Goal: Task Accomplishment & Management: Complete application form

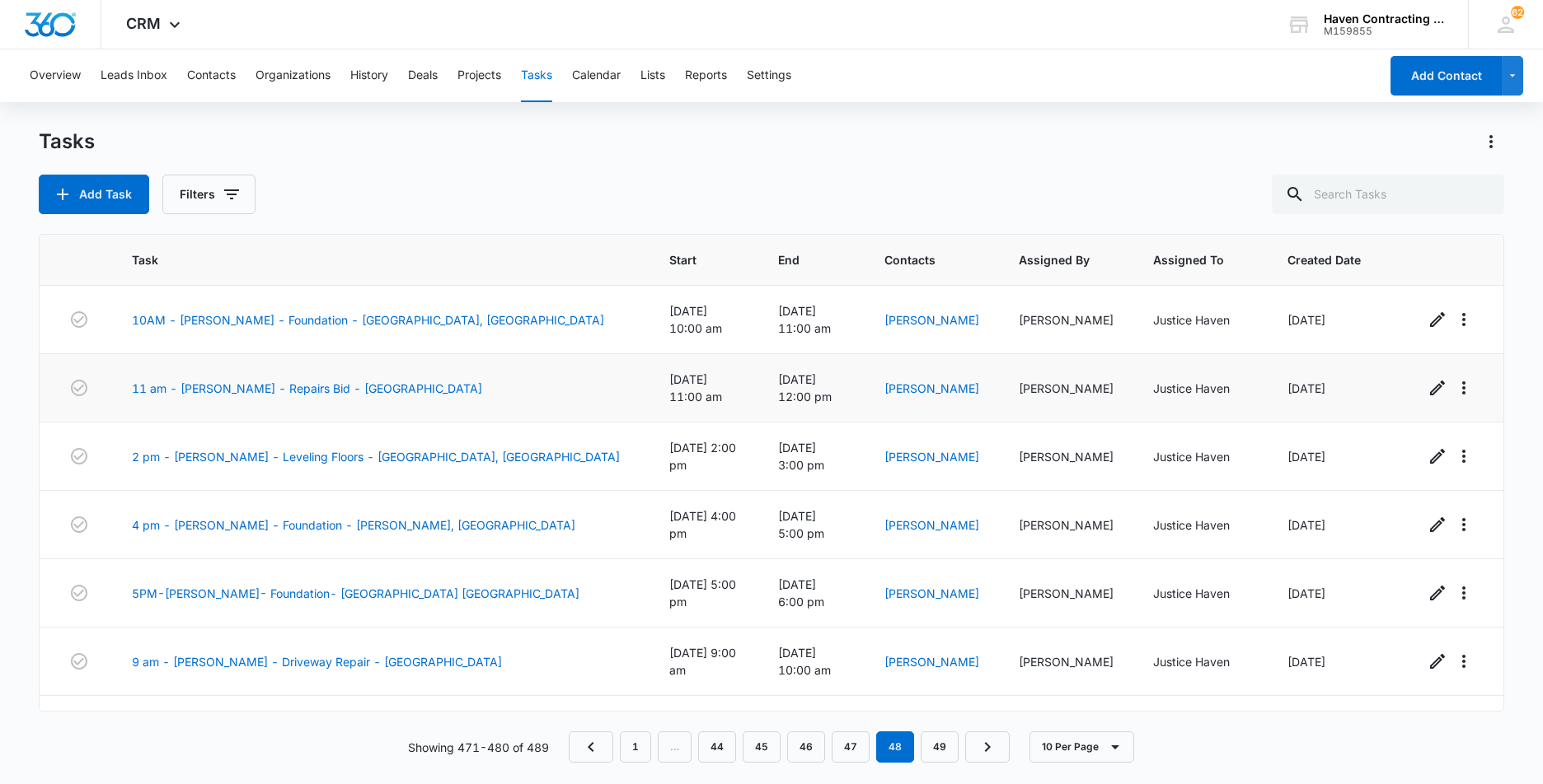
click at [788, 384] on td "[DATE] 12:00 pm" at bounding box center [811, 389] width 107 height 68
click at [613, 100] on button "Calendar" at bounding box center [596, 76] width 49 height 52
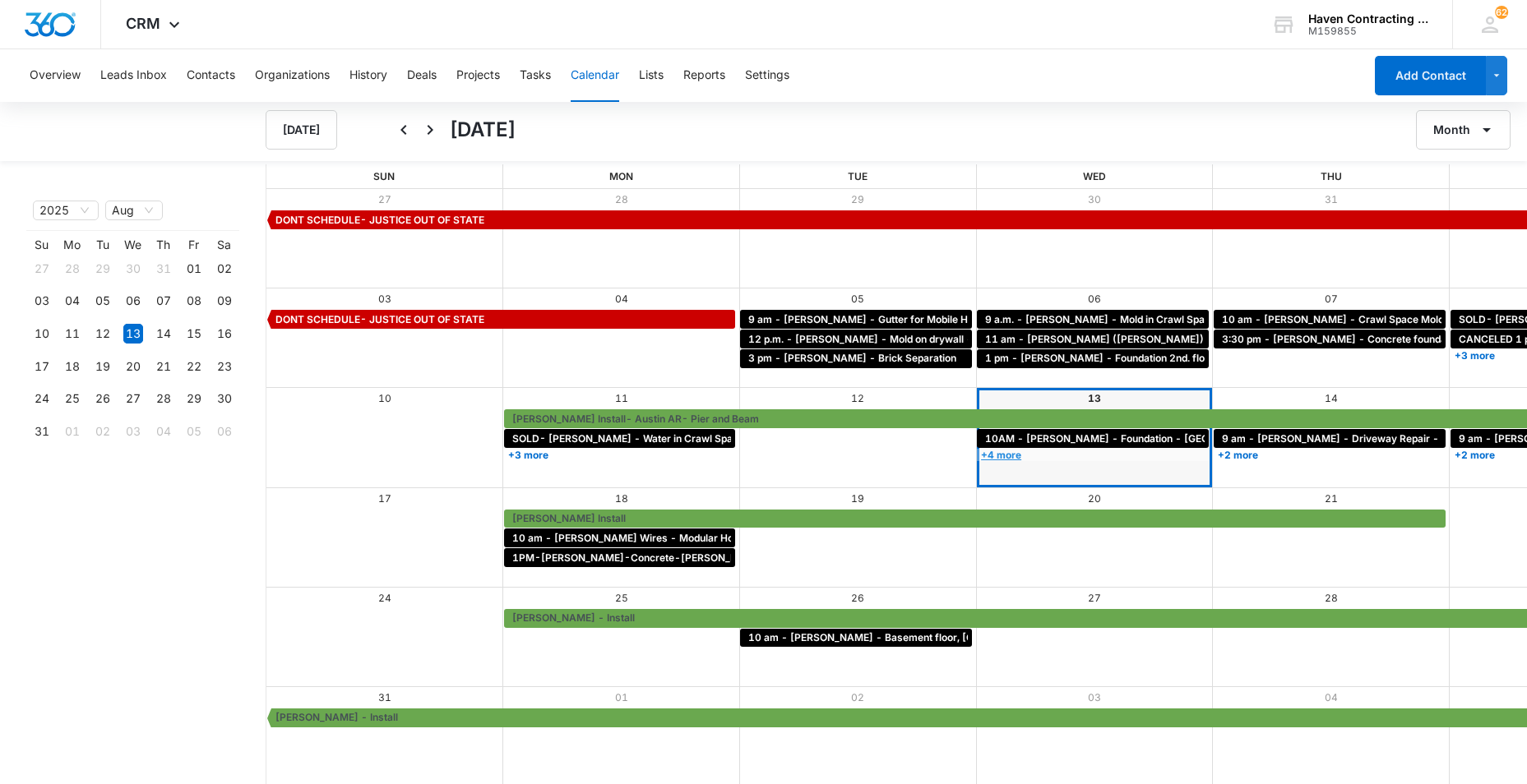
click at [977, 454] on link "+4 more" at bounding box center [1093, 455] width 232 height 12
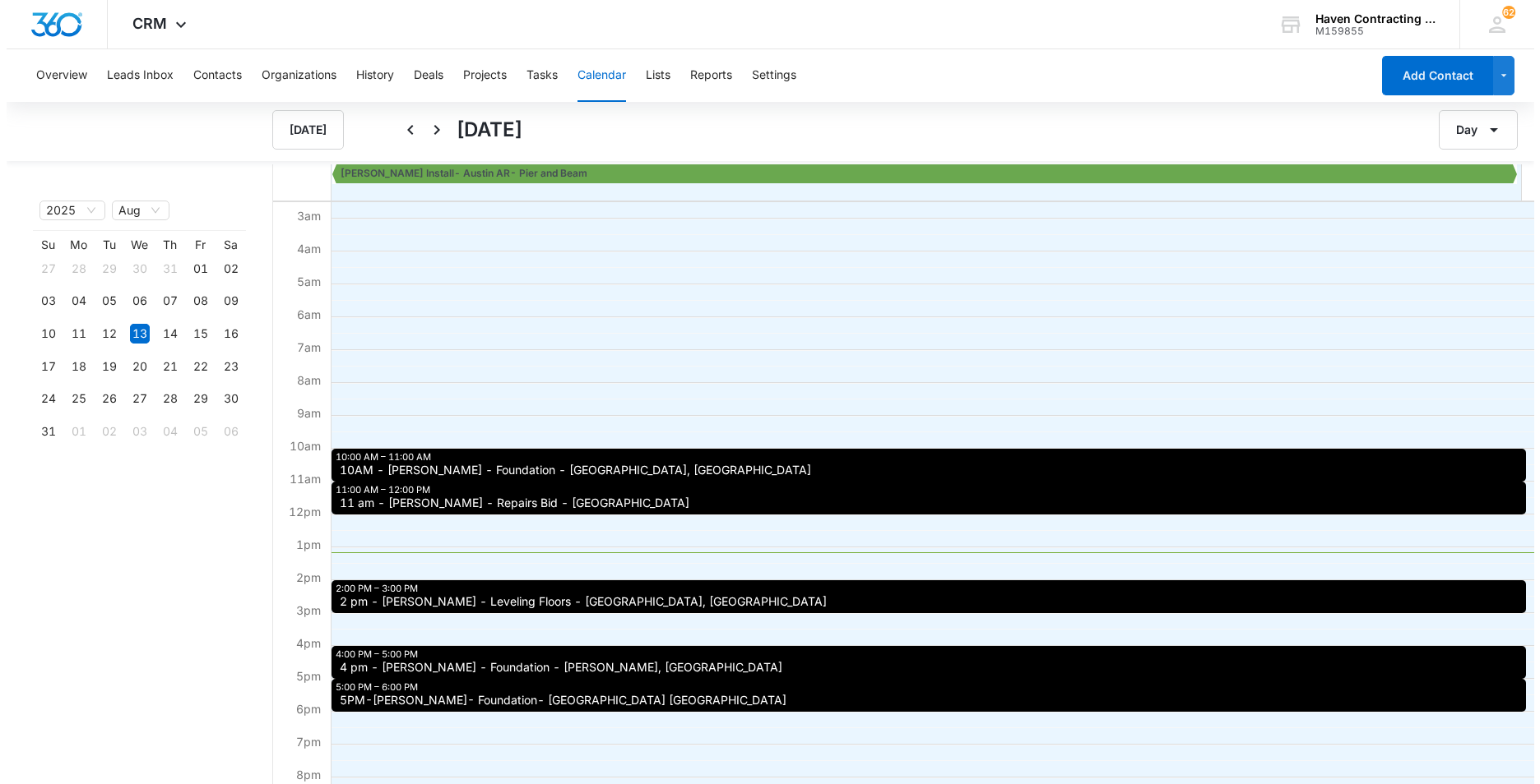
scroll to position [165, 0]
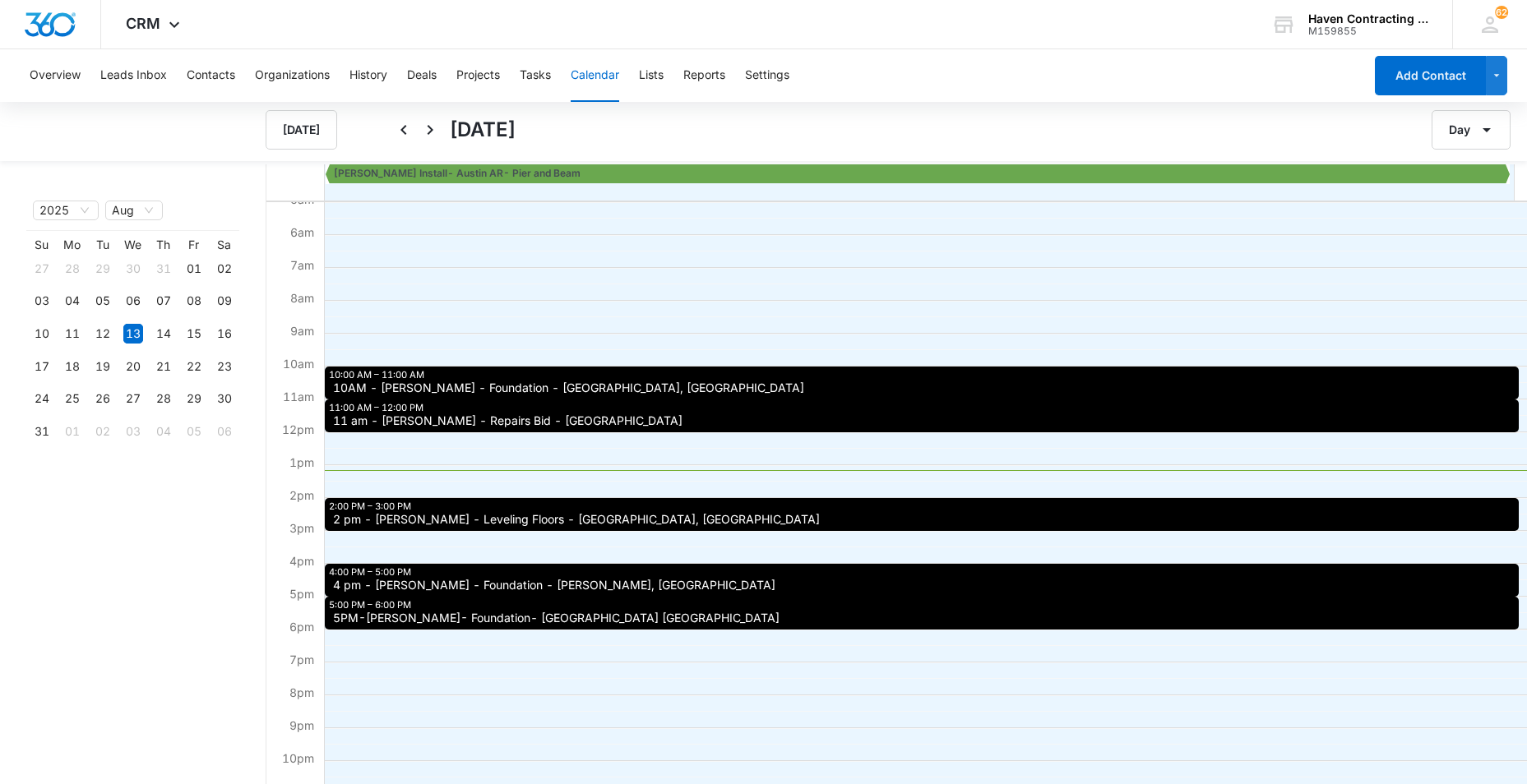
click at [387, 587] on span "4 pm - [PERSON_NAME] - Foundation - [PERSON_NAME], [GEOGRAPHIC_DATA]" at bounding box center [554, 585] width 443 height 11
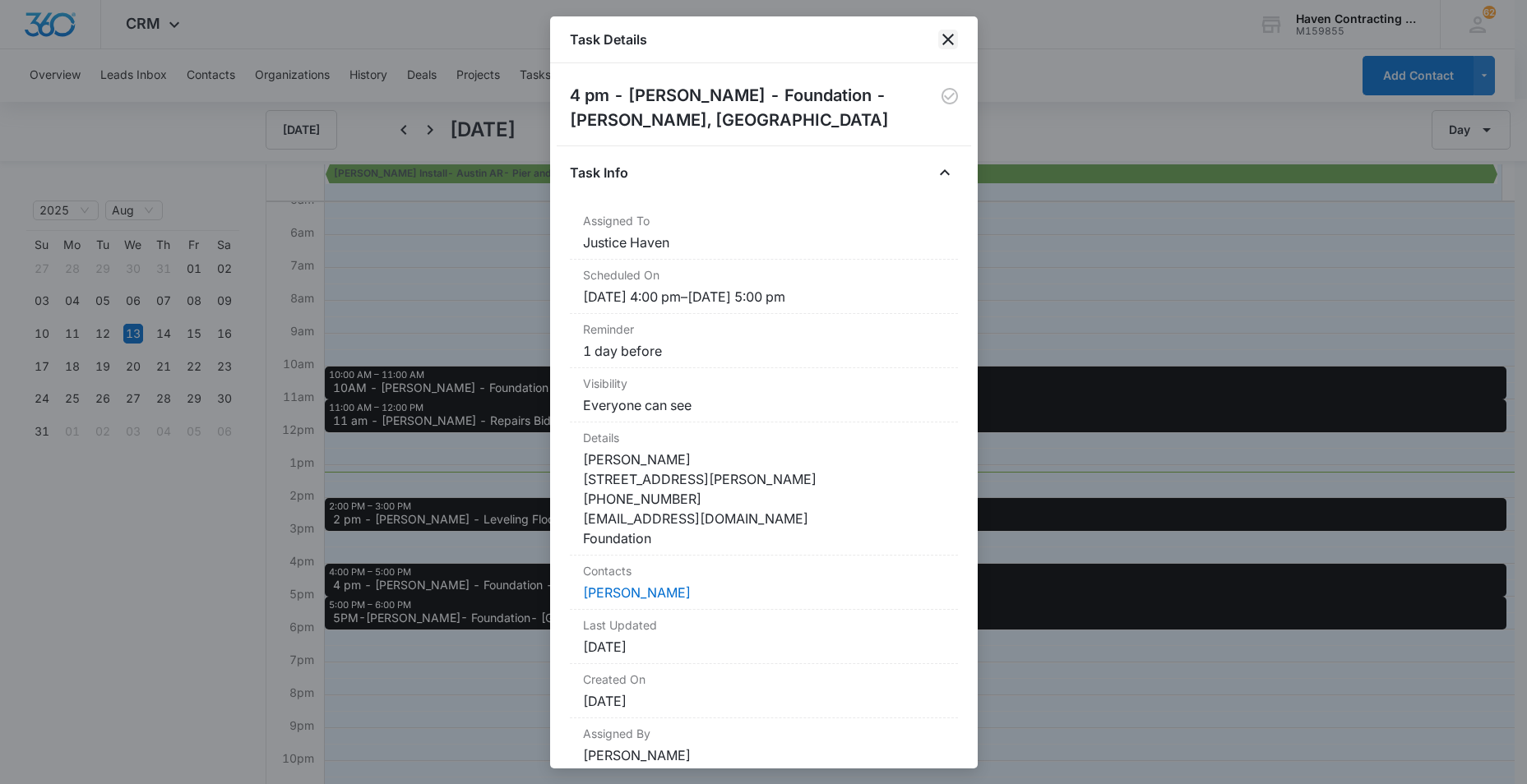
click at [948, 38] on icon "close" at bounding box center [947, 39] width 11 height 11
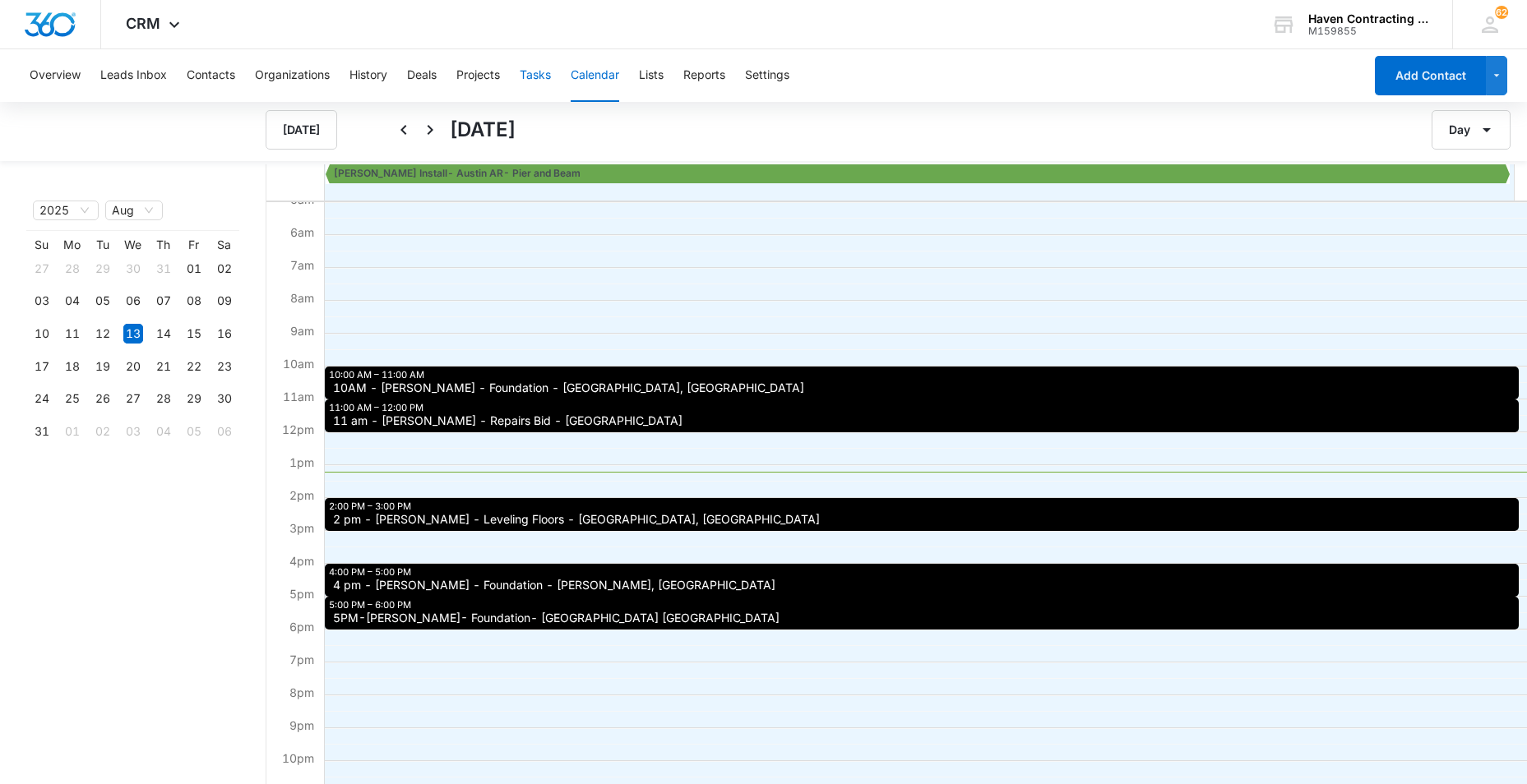
click at [539, 74] on button "Tasks" at bounding box center [535, 76] width 31 height 52
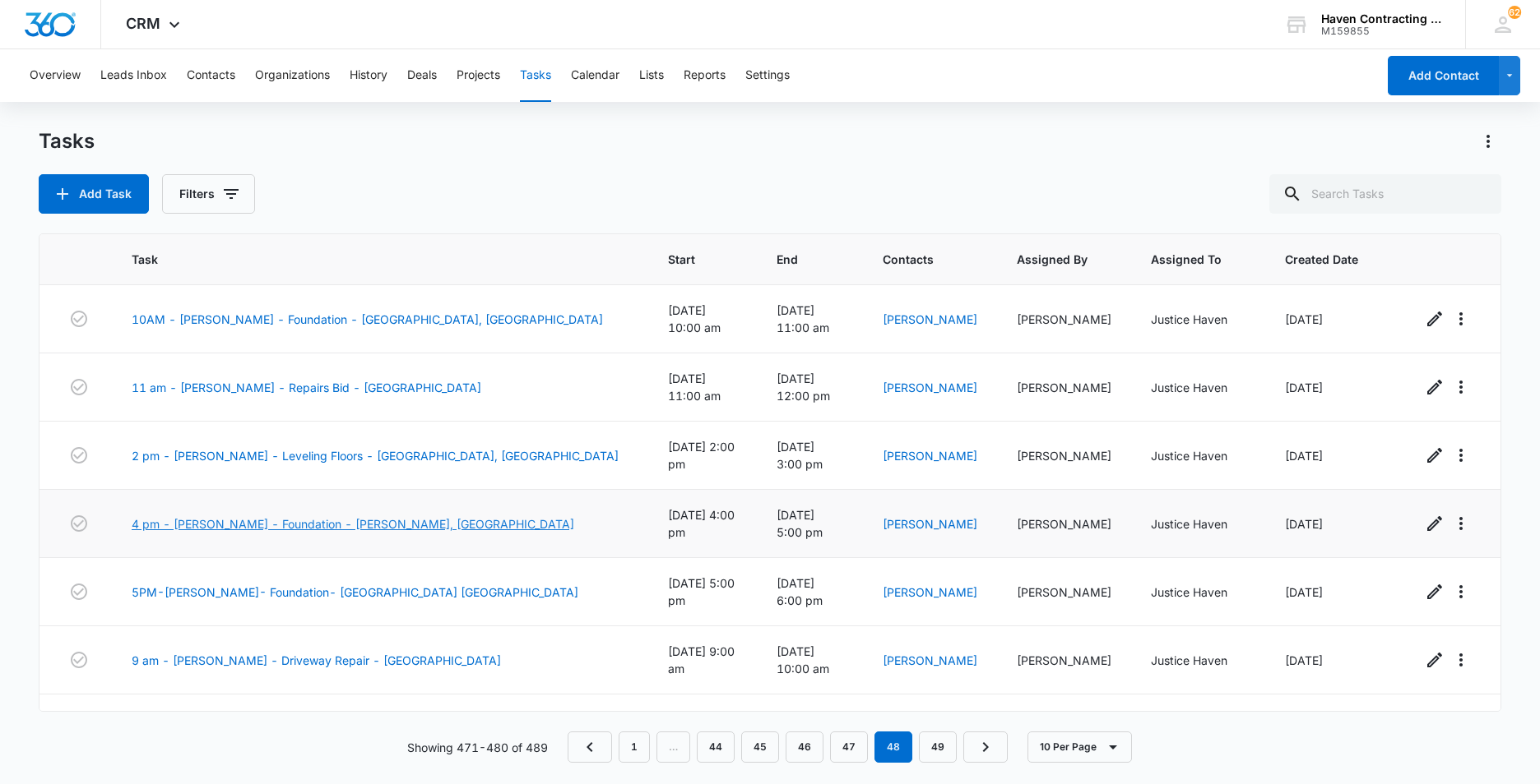
click at [203, 516] on link "4 pm - [PERSON_NAME] - Foundation - [PERSON_NAME], [GEOGRAPHIC_DATA]" at bounding box center [353, 524] width 443 height 17
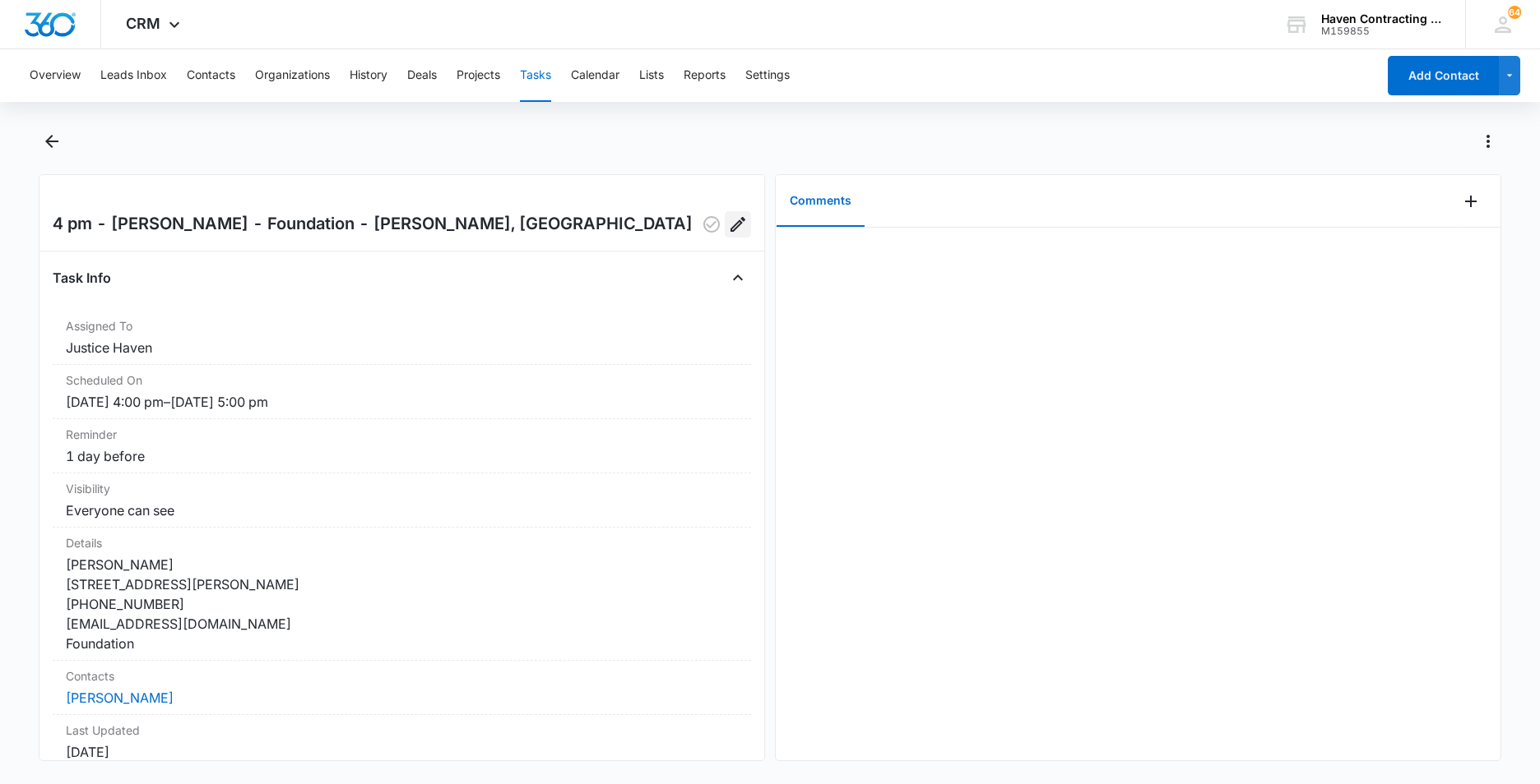
click at [728, 221] on icon "Edit" at bounding box center [737, 224] width 20 height 20
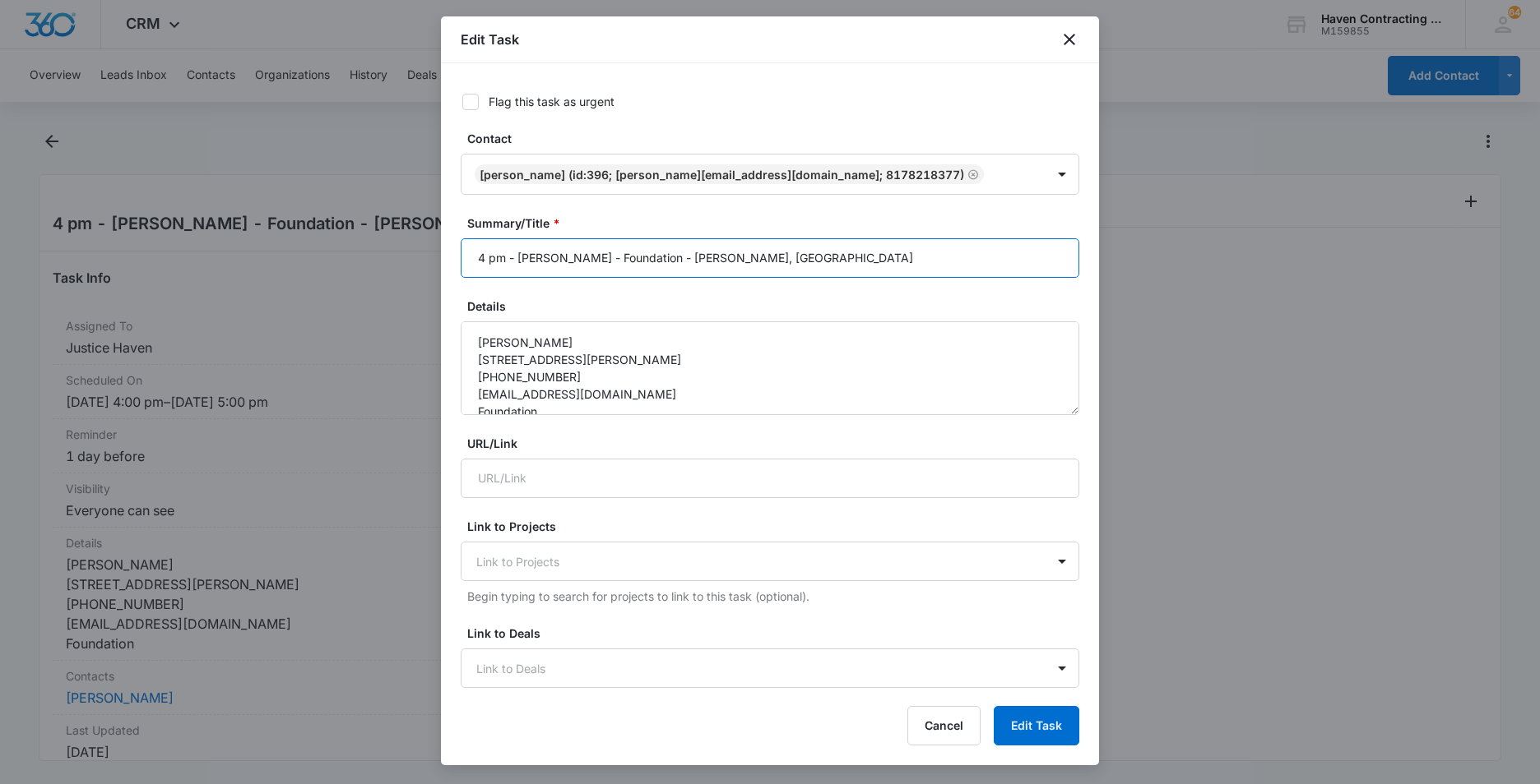
click at [471, 256] on input "4 pm - [PERSON_NAME] - Foundation - [PERSON_NAME], [GEOGRAPHIC_DATA]" at bounding box center [770, 258] width 619 height 39
type input "CANCELED 4 pm - [PERSON_NAME] - Foundation - [PERSON_NAME], [GEOGRAPHIC_DATA]"
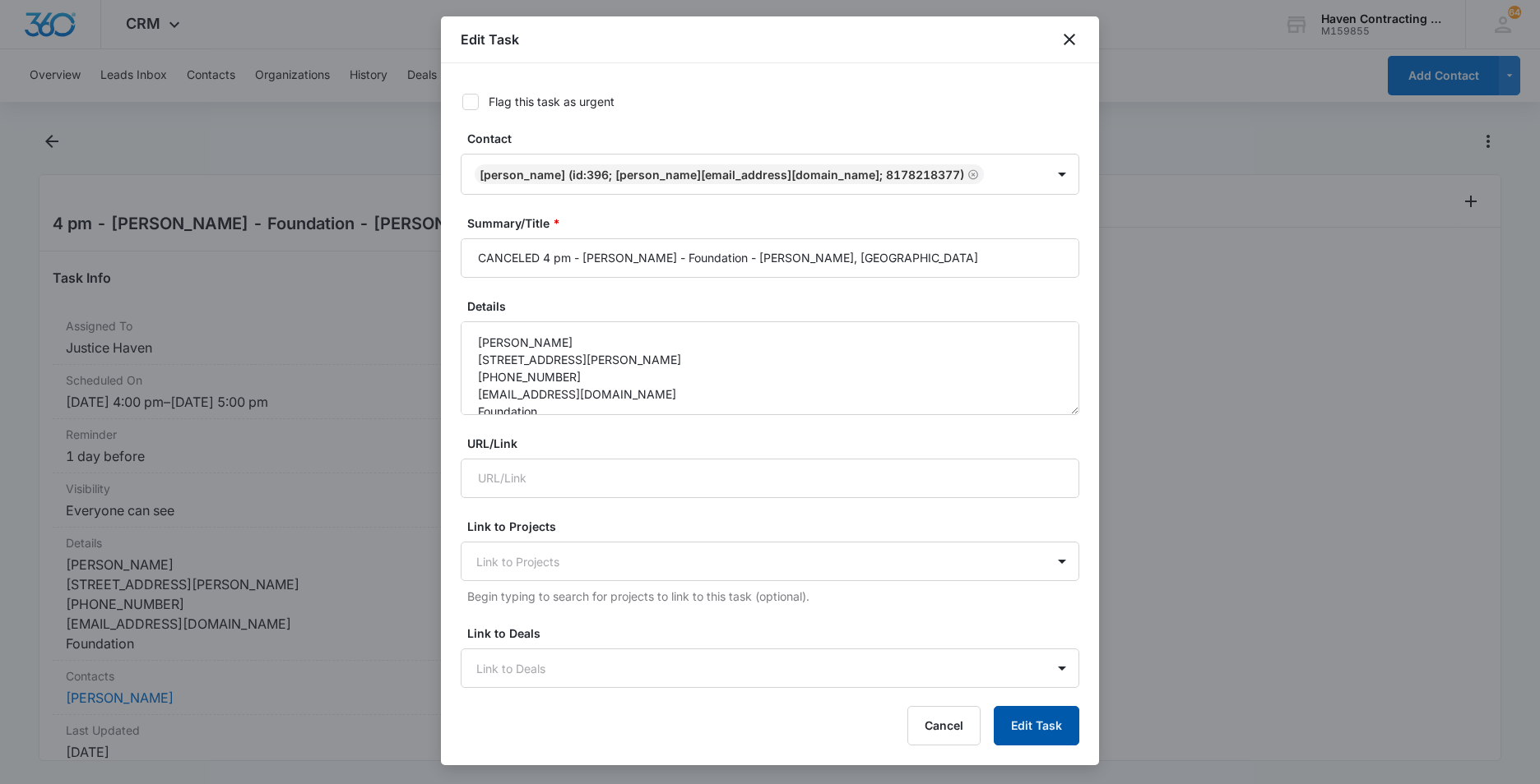
click at [1023, 727] on button "Edit Task" at bounding box center [1036, 726] width 85 height 39
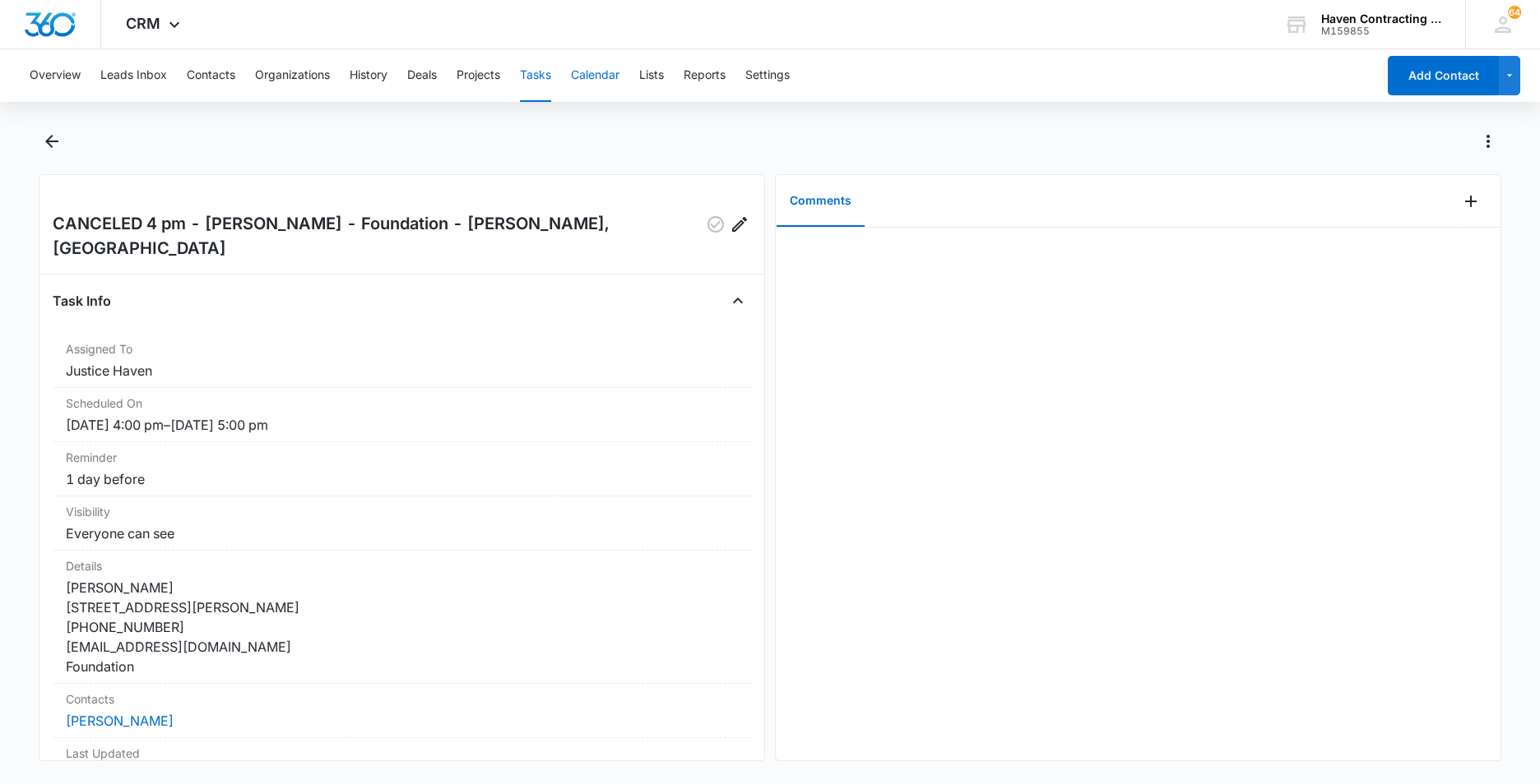
click at [591, 75] on button "Calendar" at bounding box center [595, 76] width 49 height 52
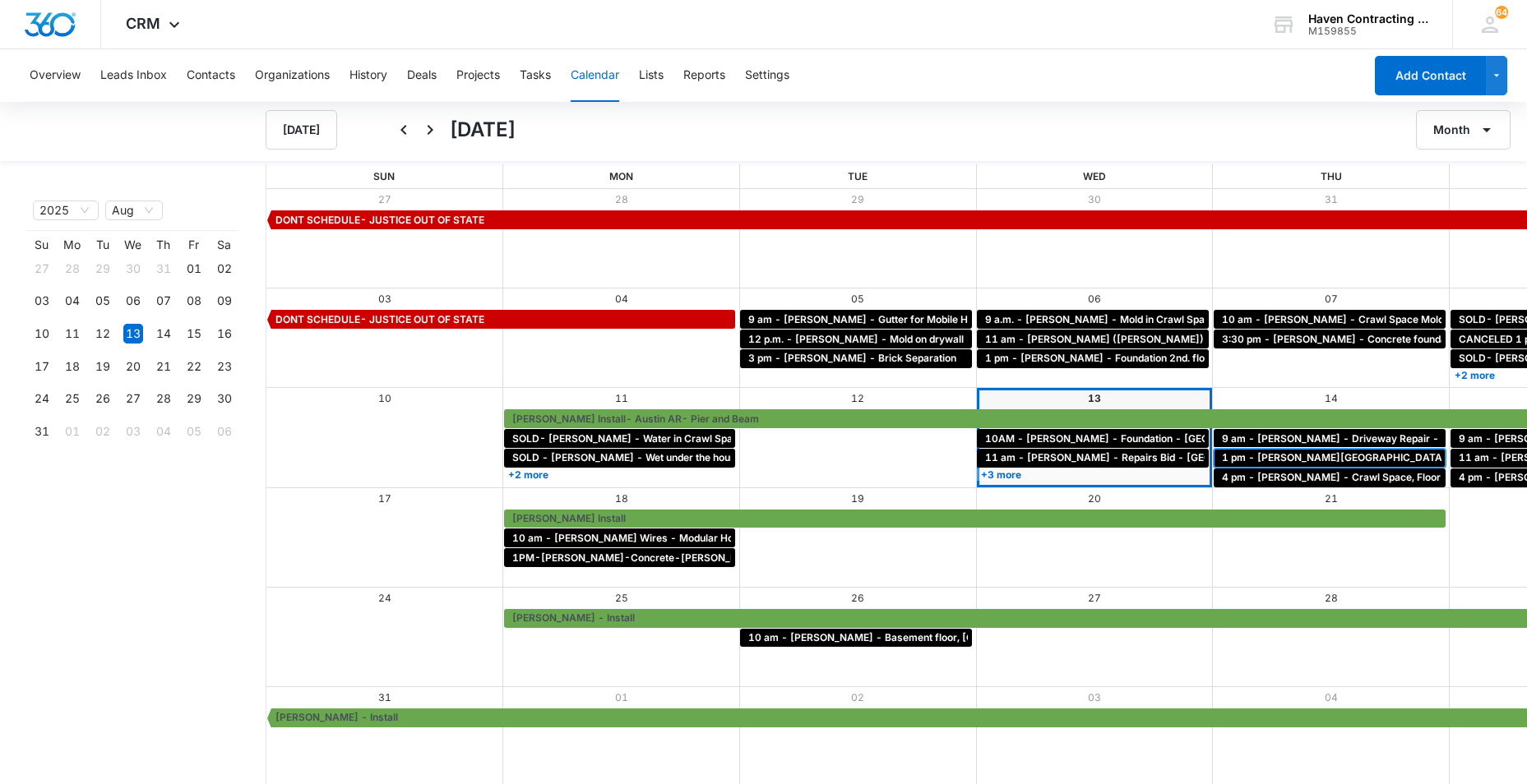
click at [1222, 460] on span "1 pm - [PERSON_NAME][GEOGRAPHIC_DATA] - [GEOGRAPHIC_DATA]" at bounding box center [1393, 457] width 343 height 15
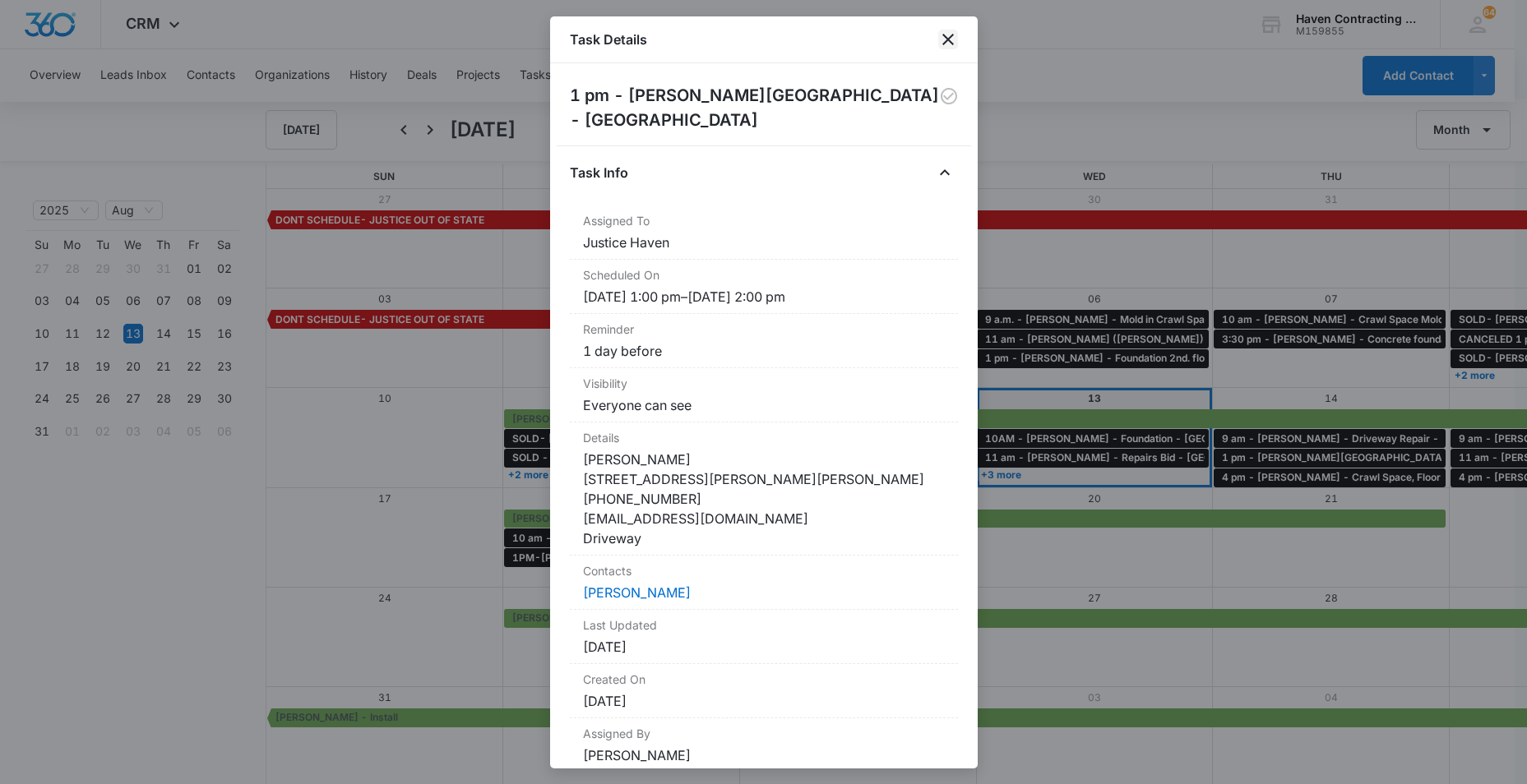
click at [944, 39] on icon "close" at bounding box center [948, 39] width 20 height 20
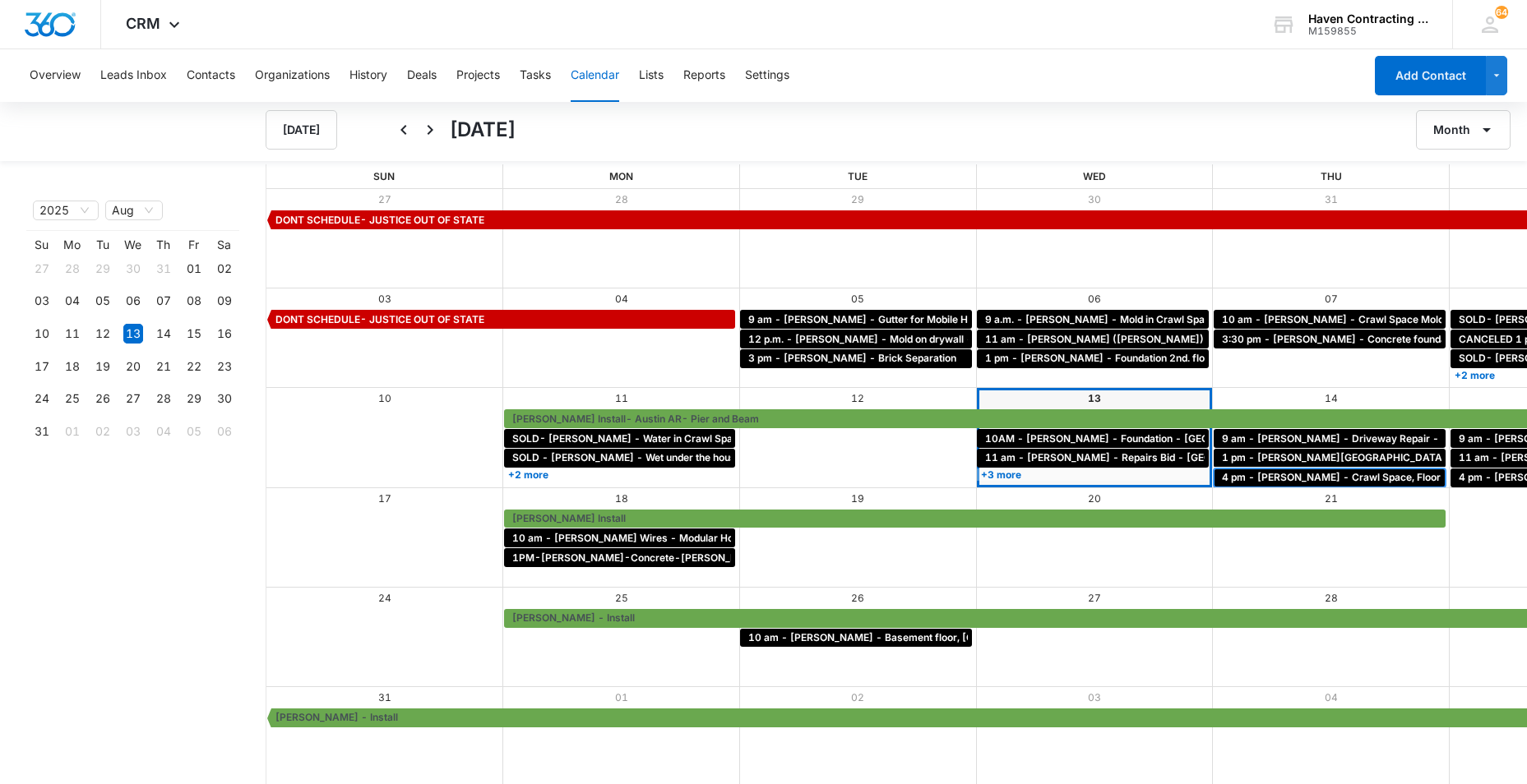
click at [1222, 474] on span "4 pm - [PERSON_NAME] - Crawl Space, Floor Repair - Oil Trough" at bounding box center [1378, 477] width 312 height 15
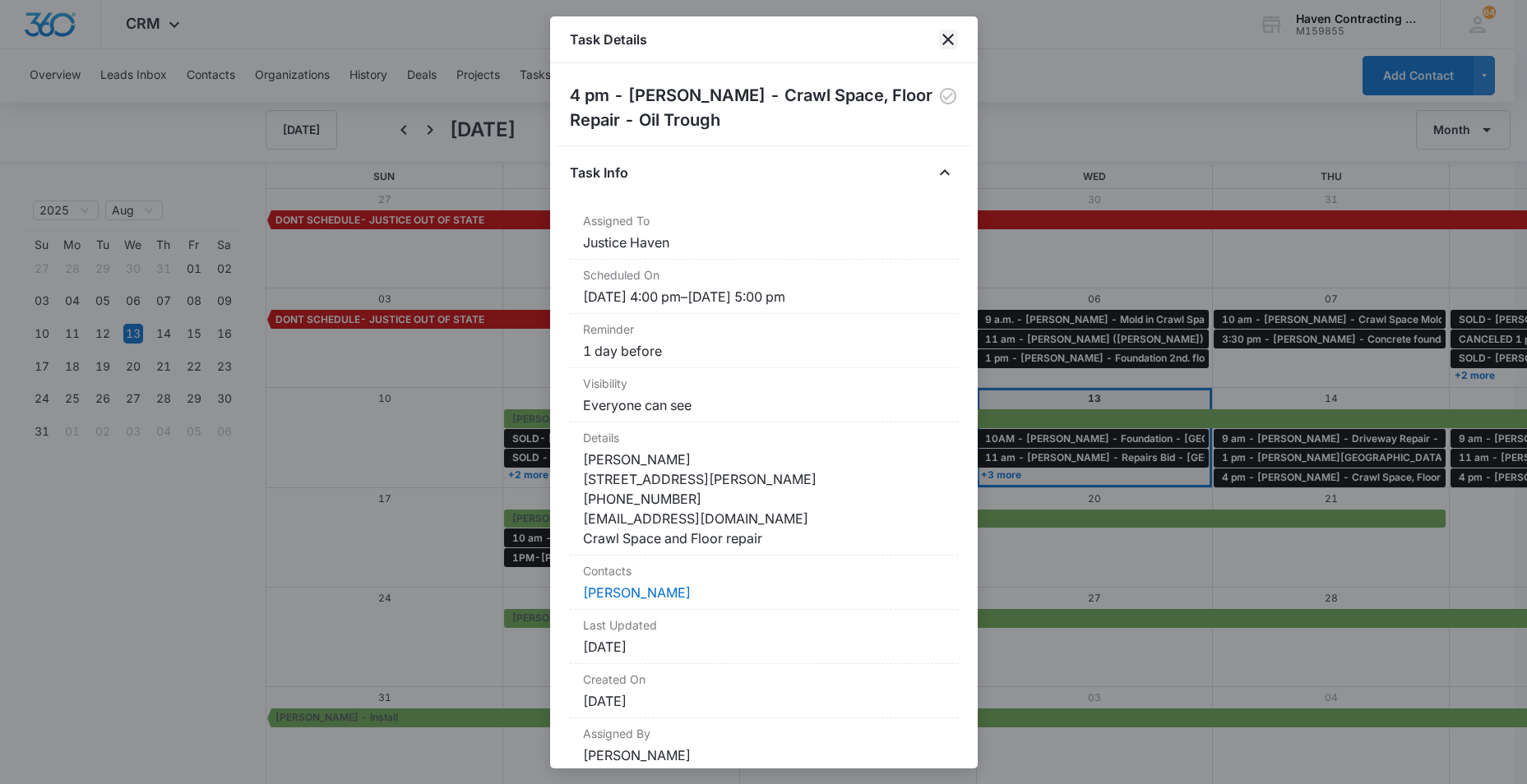
click at [947, 44] on icon "close" at bounding box center [948, 39] width 20 height 20
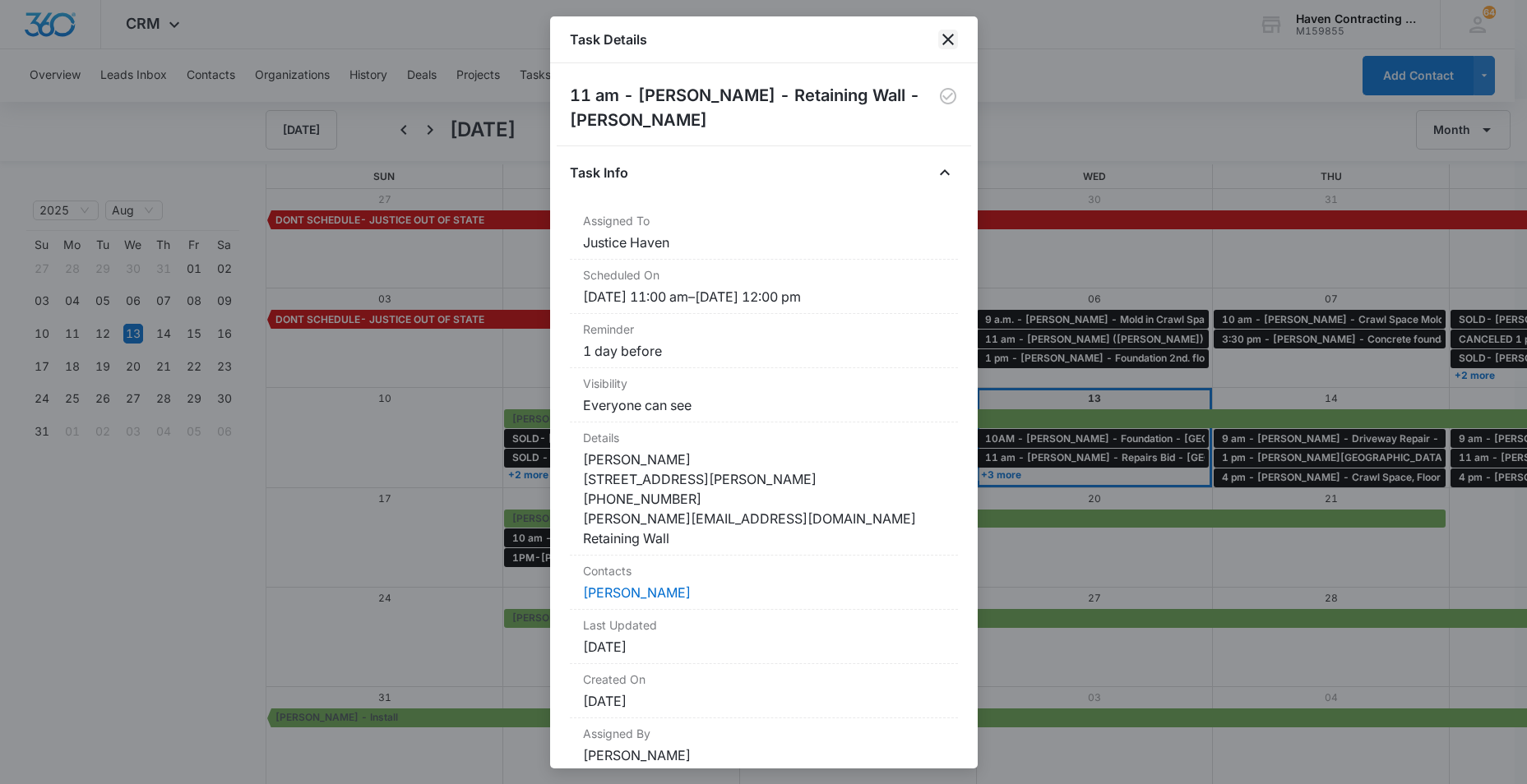
click at [943, 36] on icon "close" at bounding box center [947, 39] width 11 height 11
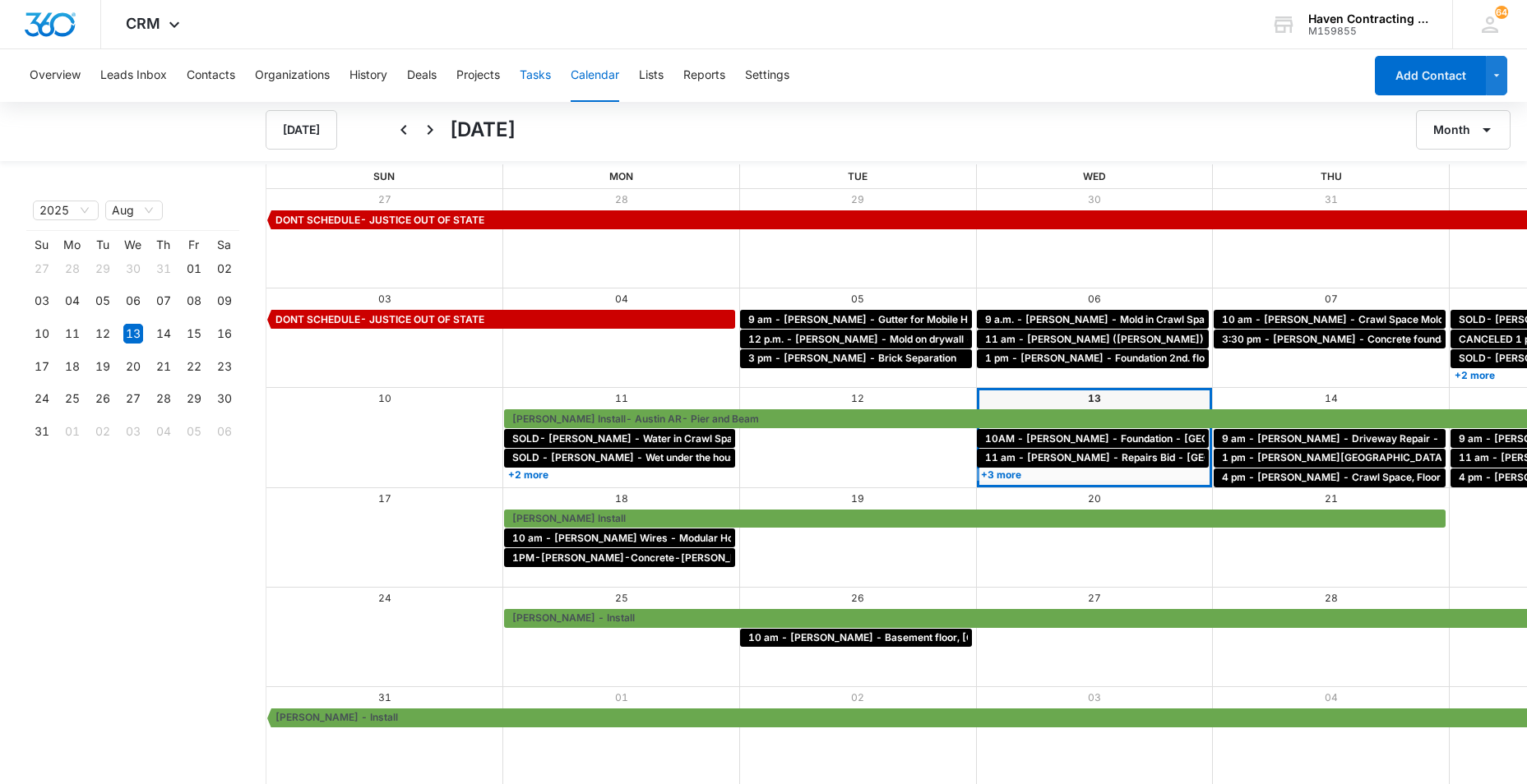
click at [534, 78] on button "Tasks" at bounding box center [535, 76] width 31 height 52
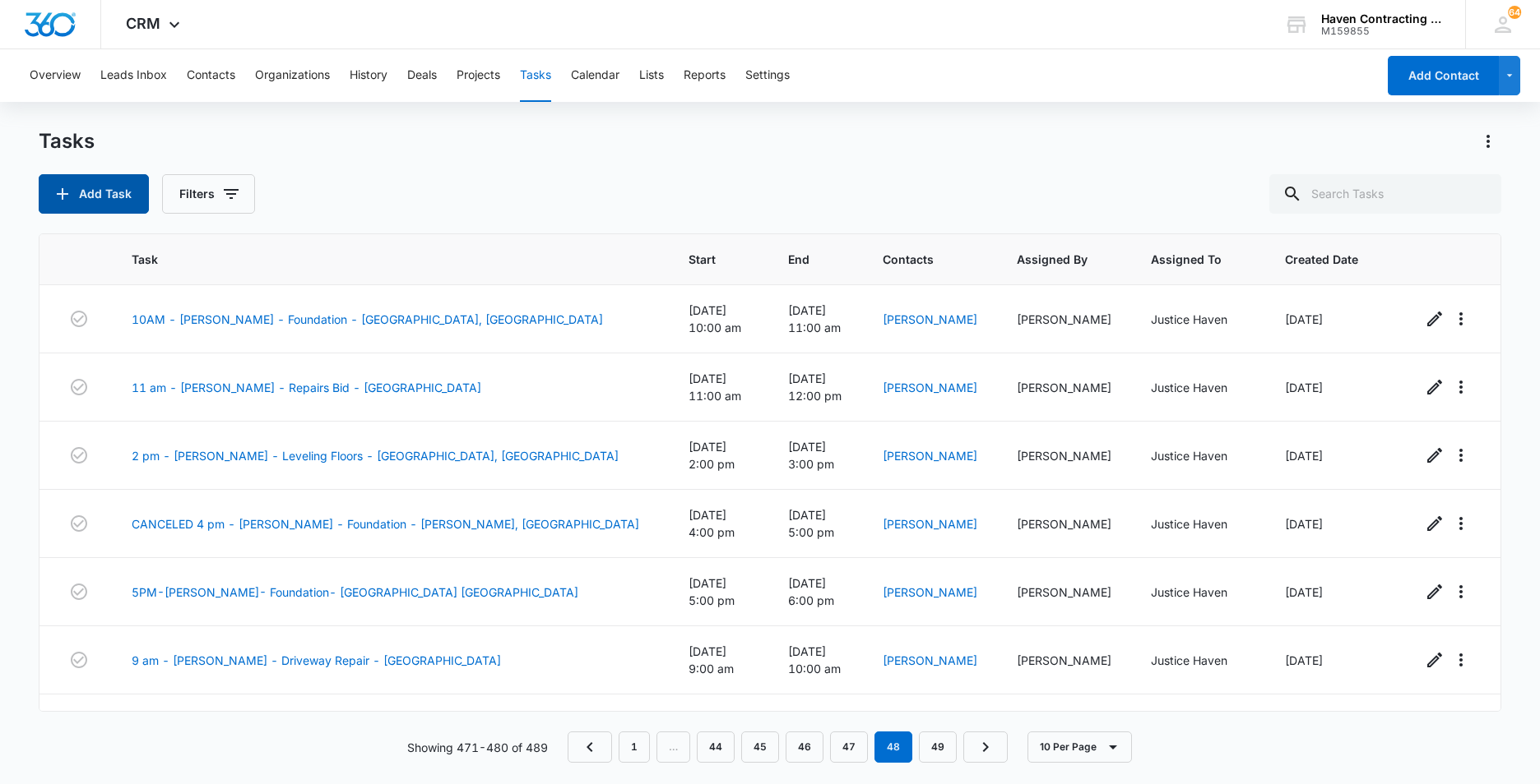
click at [92, 191] on button "Add Task" at bounding box center [93, 193] width 110 height 39
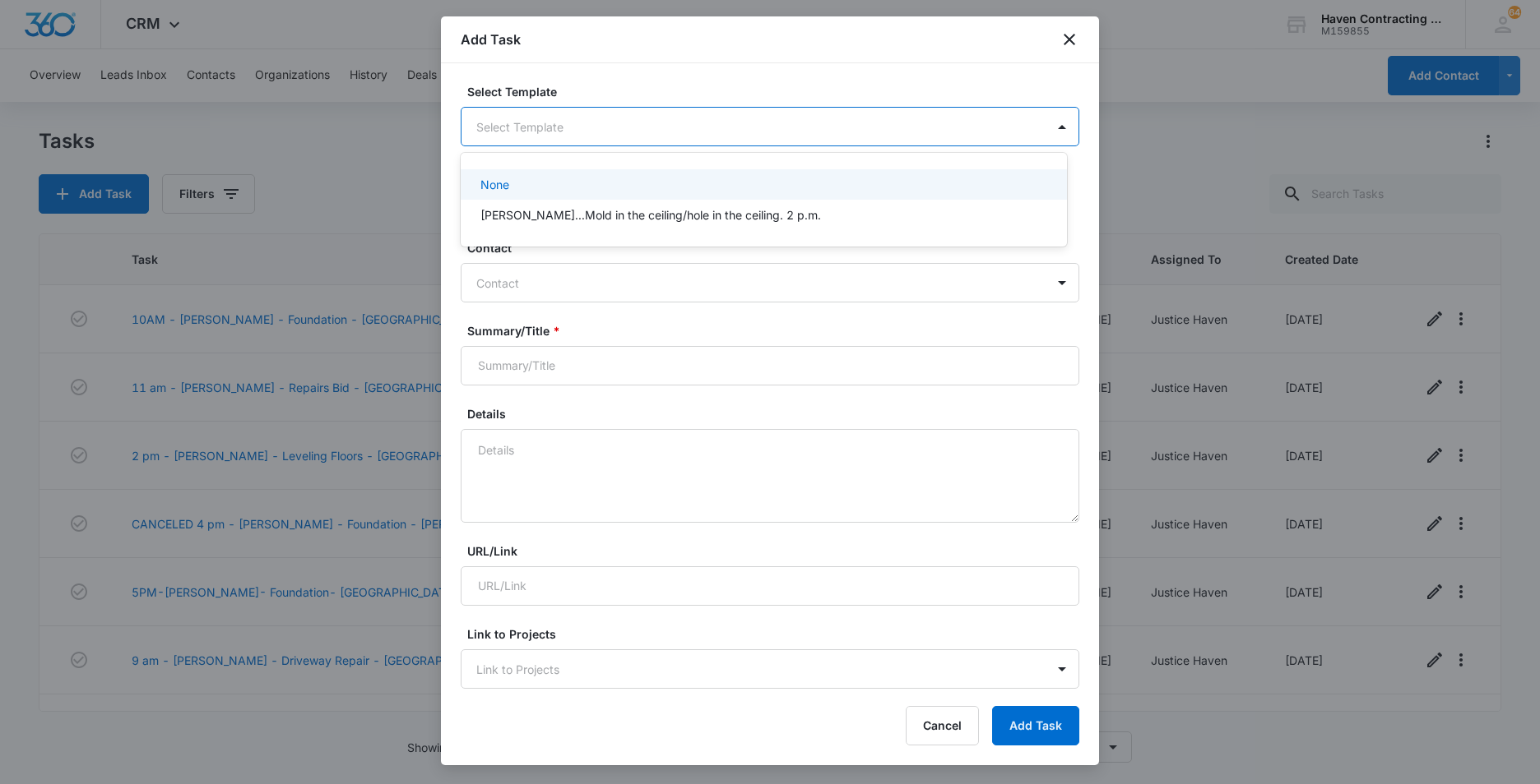
click at [491, 125] on body "CRM Apps Reputation Websites Forms CRM Email Social Ads Intelligence Brand Sett…" at bounding box center [770, 392] width 1540 height 784
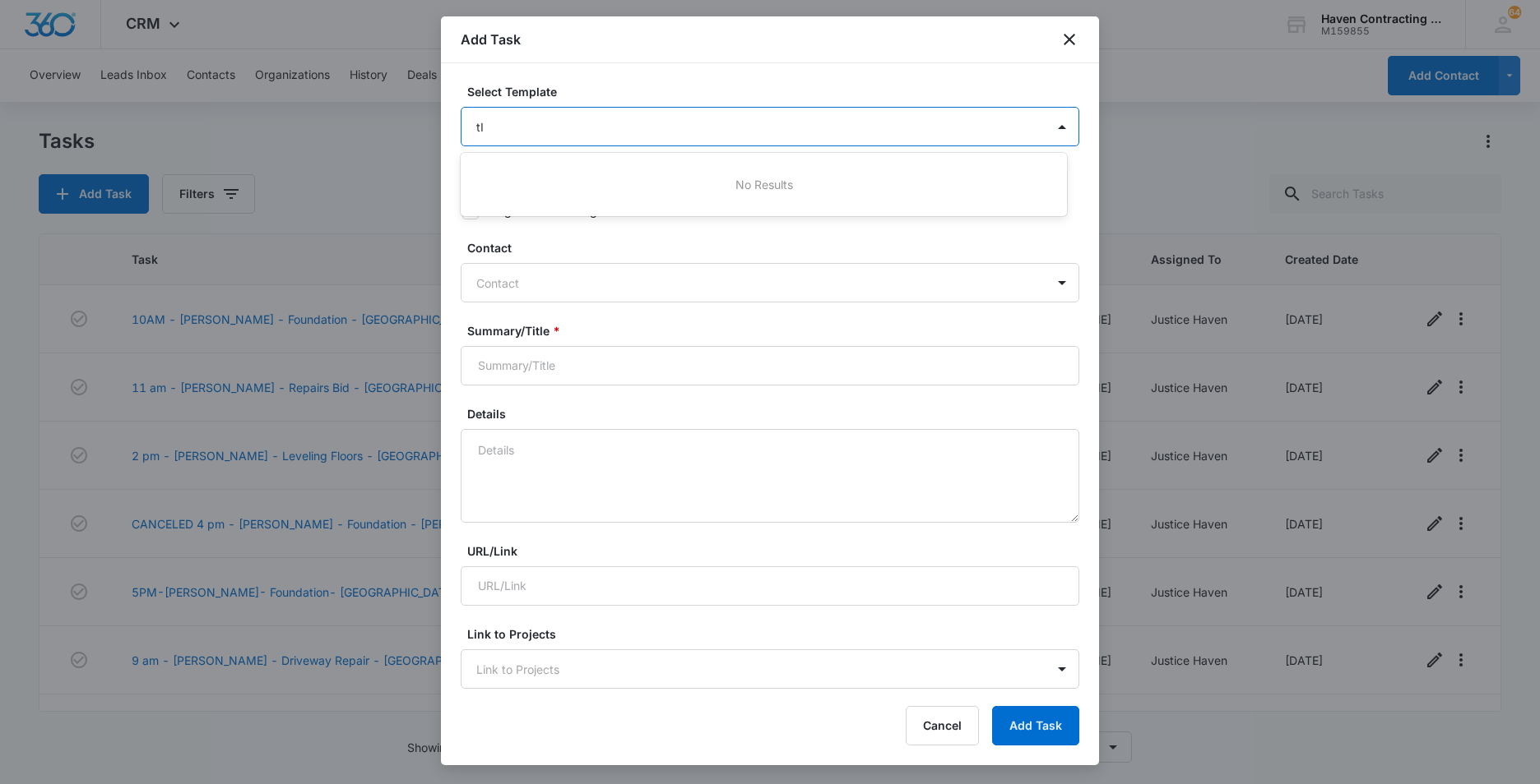
type input "t"
type input "T"
click at [444, 220] on div at bounding box center [770, 392] width 1540 height 784
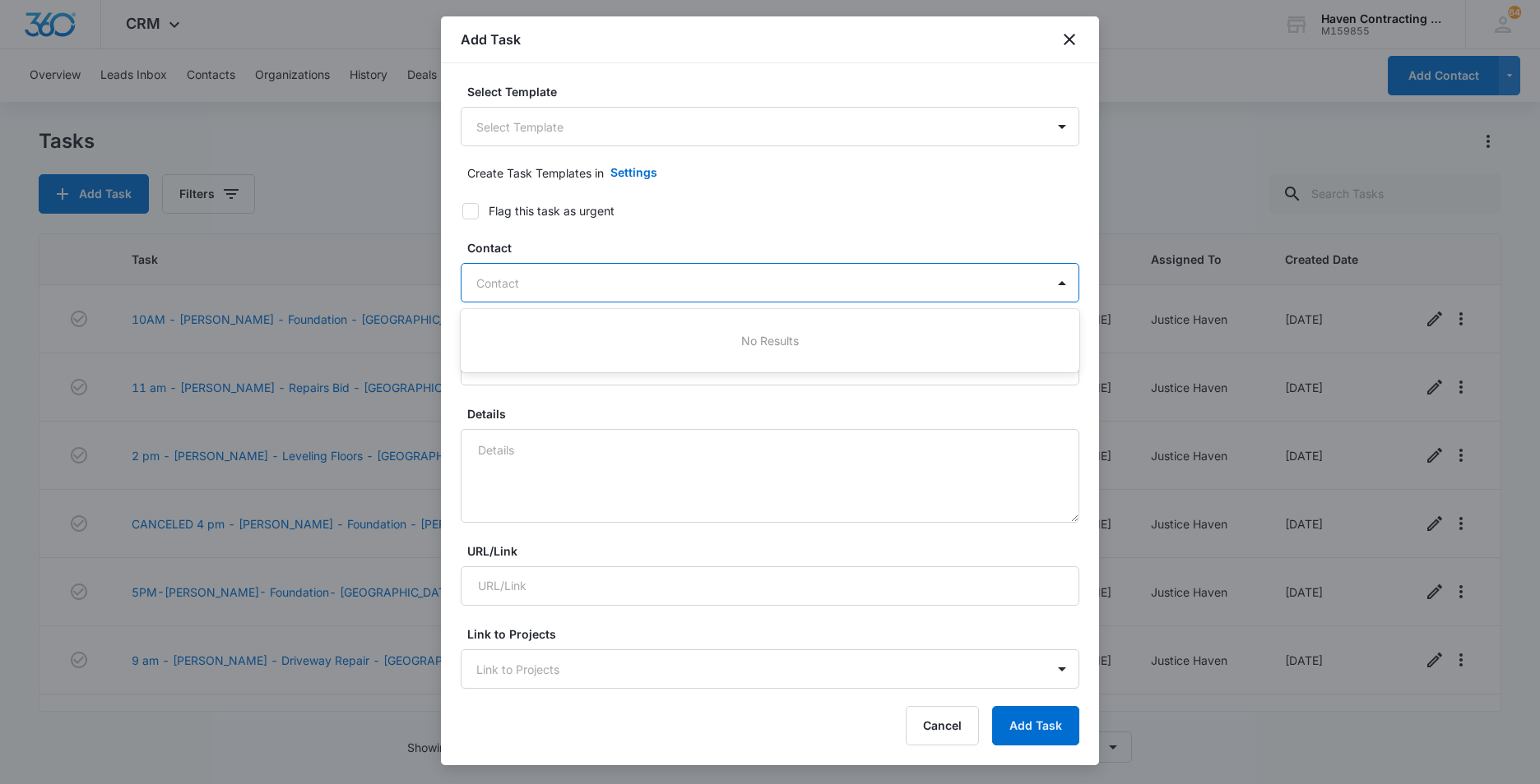
click at [492, 282] on div at bounding box center [759, 283] width 567 height 21
type input "[PERSON_NAME]"
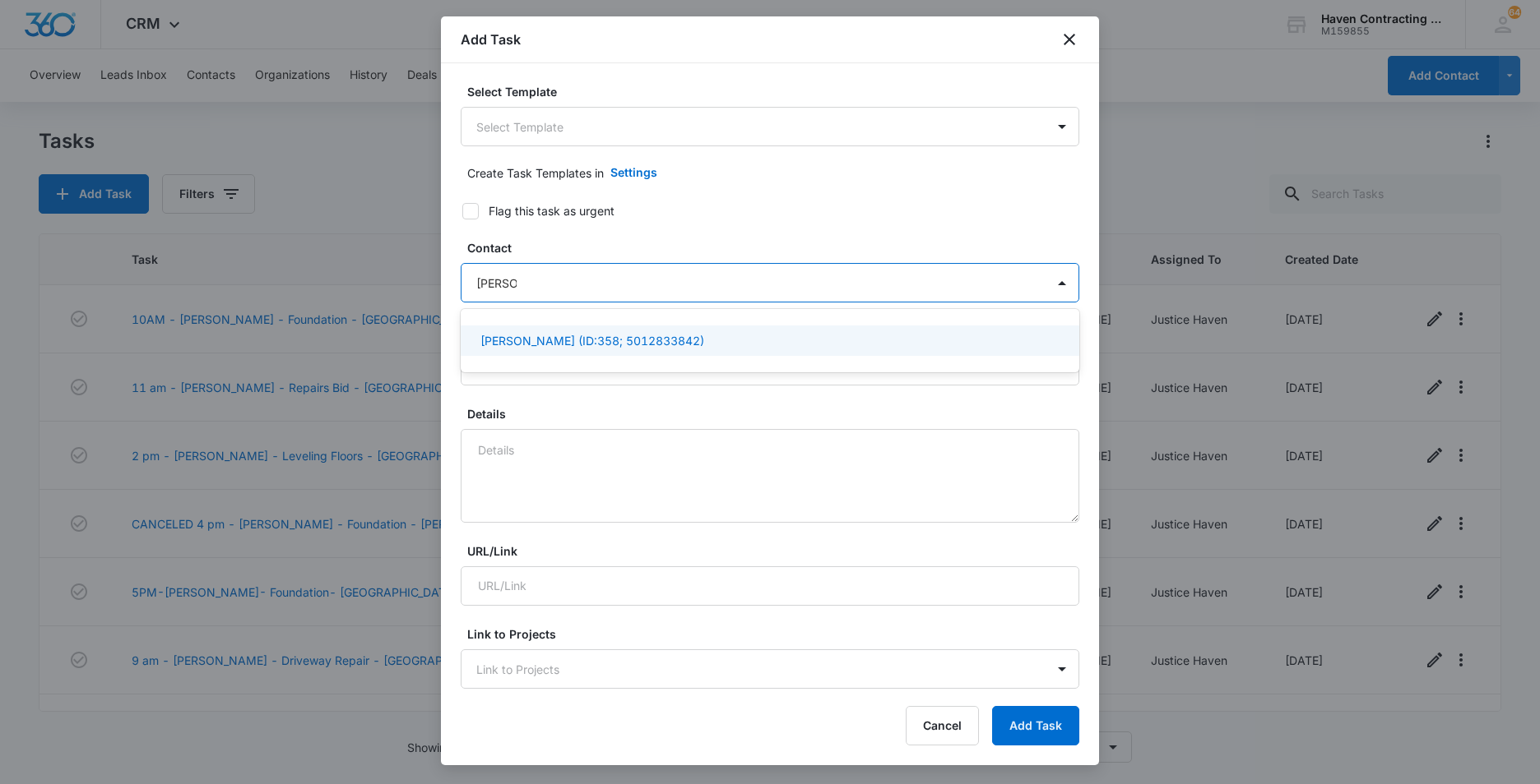
click at [522, 341] on p "[PERSON_NAME] (ID:358; 5012833842)" at bounding box center [592, 341] width 224 height 17
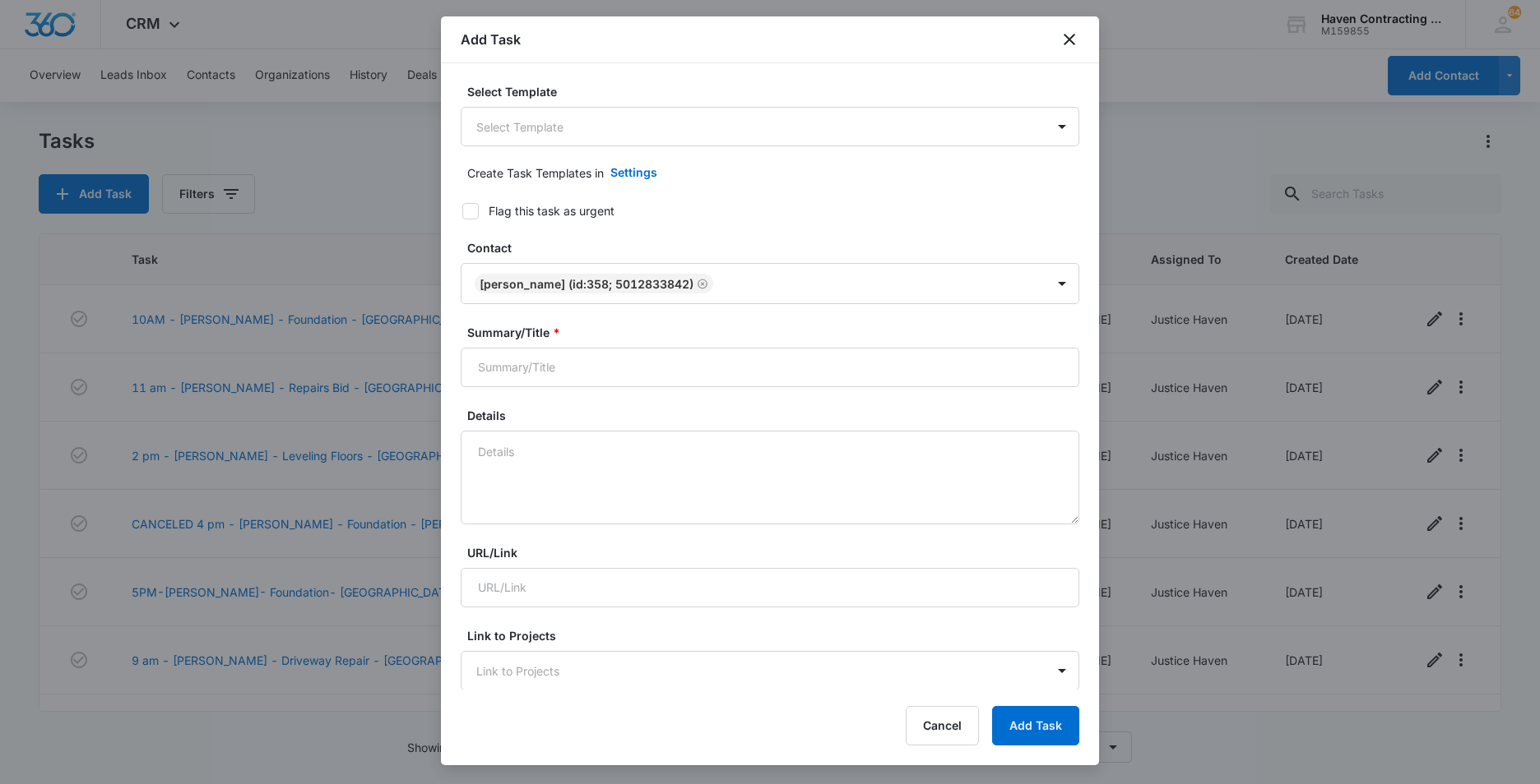
click at [447, 417] on div "Select Template Select Template Create Task Templates in Settings Flag this tas…" at bounding box center [770, 376] width 658 height 626
drag, startPoint x: 485, startPoint y: 366, endPoint x: 551, endPoint y: 379, distance: 67.3
click at [485, 366] on input "Summary/Title *" at bounding box center [770, 367] width 619 height 39
type input "2 pm - [PERSON_NAME] - New Quote on floors - [GEOGRAPHIC_DATA]"
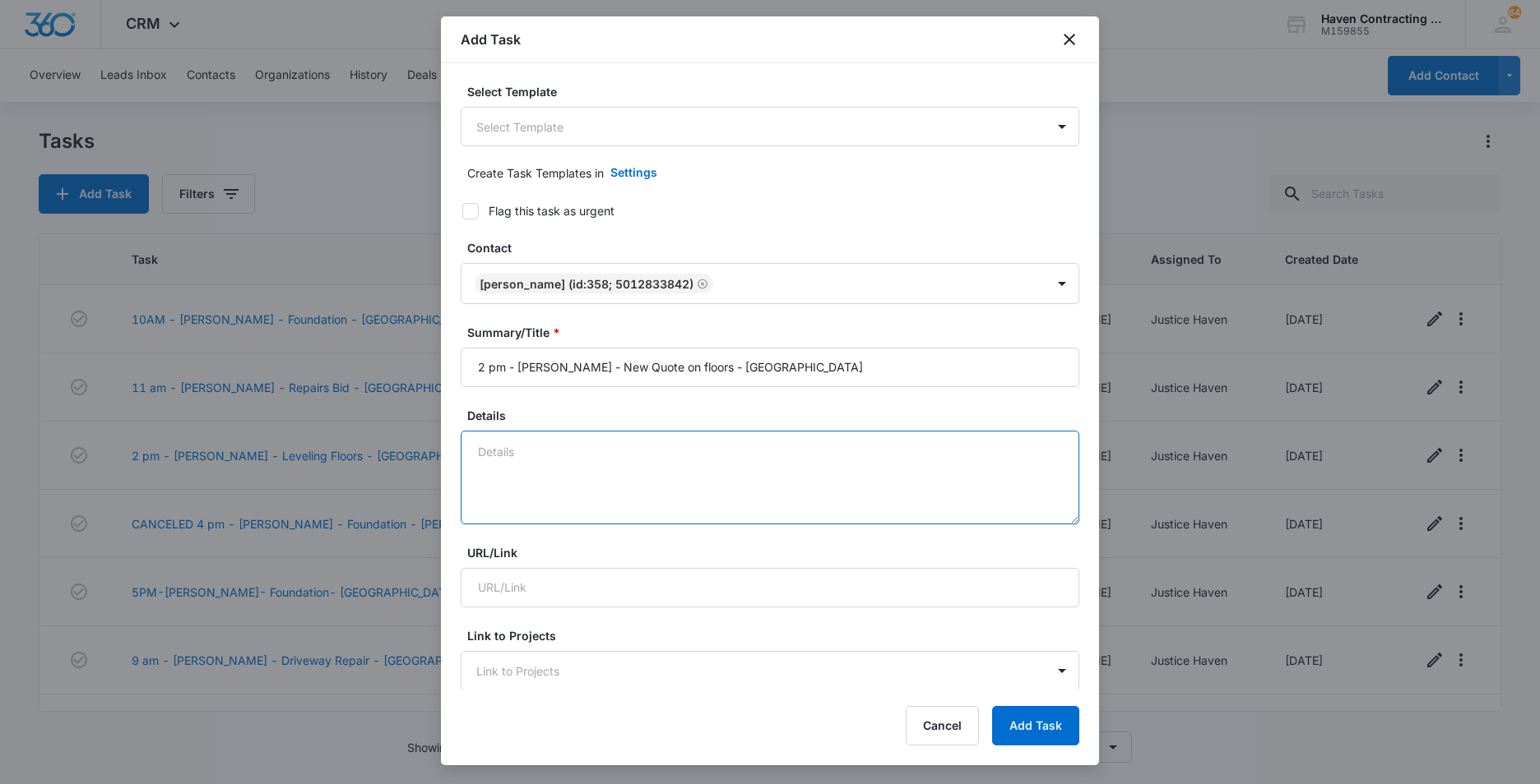
click at [473, 457] on textarea "Details" at bounding box center [770, 477] width 619 height 94
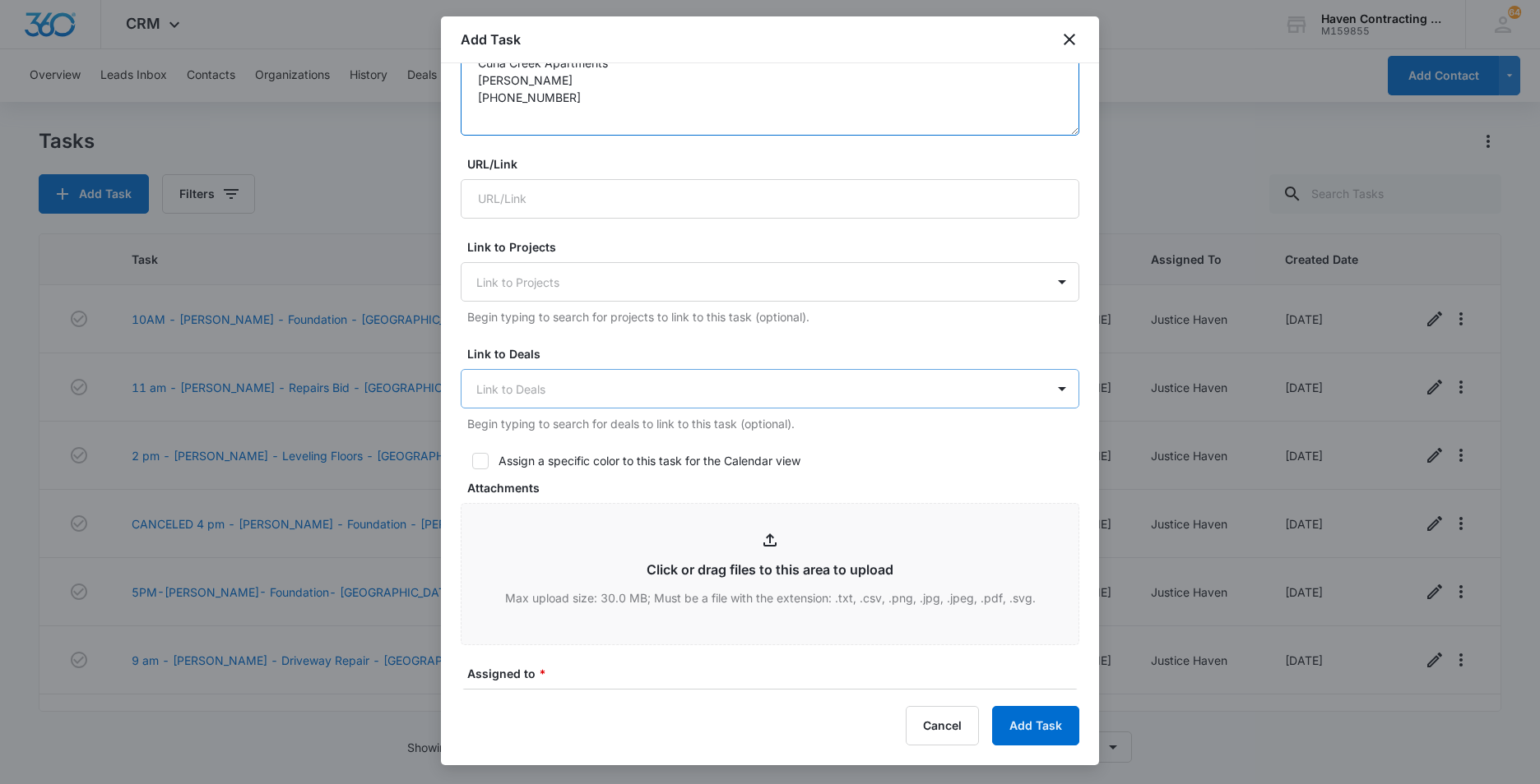
scroll to position [411, 0]
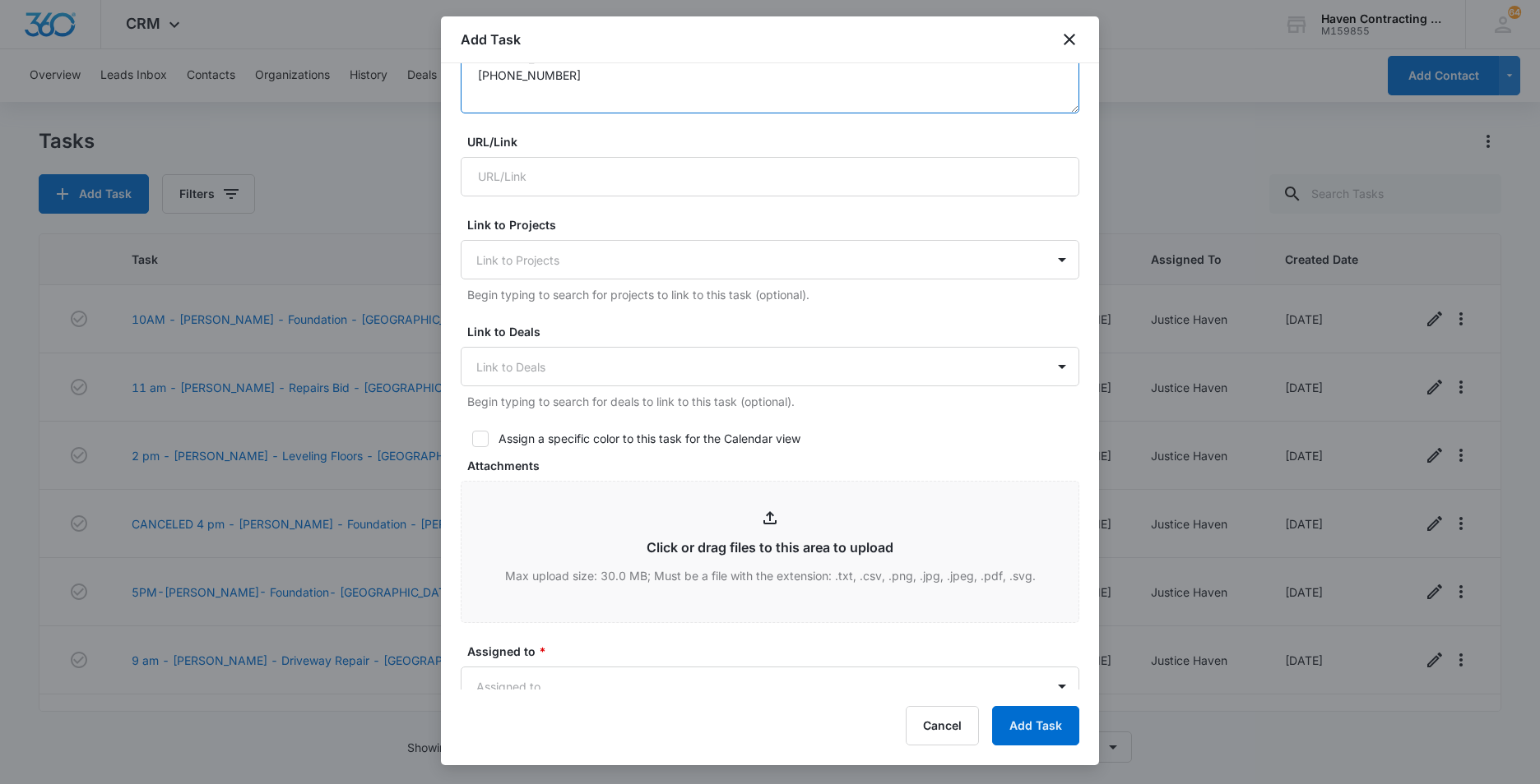
type textarea "Curia Creek Apartments [PERSON_NAME] [PHONE_NUMBER]"
click at [479, 442] on icon at bounding box center [479, 438] width 10 height 7
click at [472, 442] on input "Assign a specific color to this task for the Calendar view" at bounding box center [465, 438] width 11 height 11
checkbox input "true"
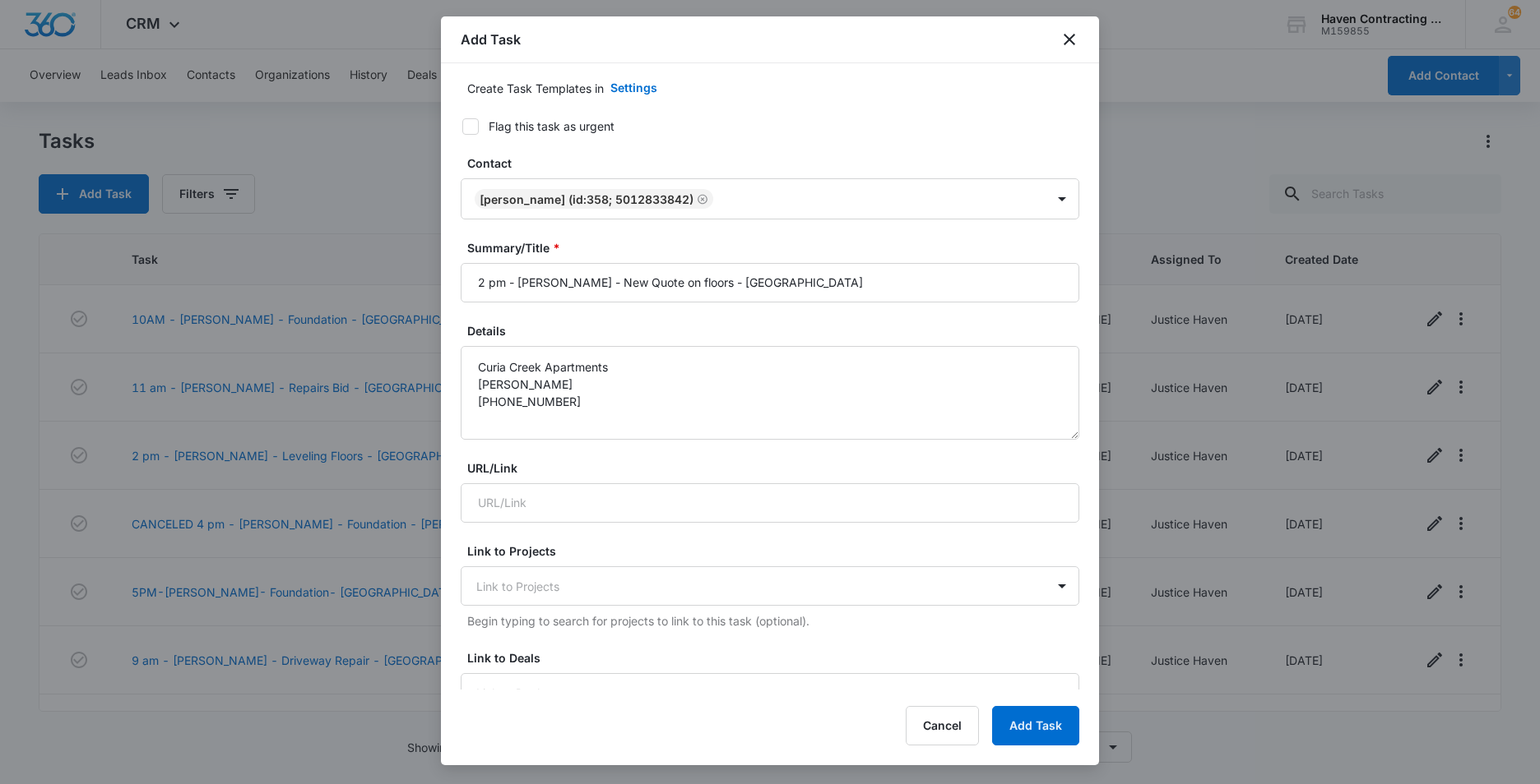
scroll to position [82, 0]
click at [565, 402] on textarea "Curia Creek Apartments [PERSON_NAME] [PHONE_NUMBER]" at bounding box center [770, 395] width 619 height 94
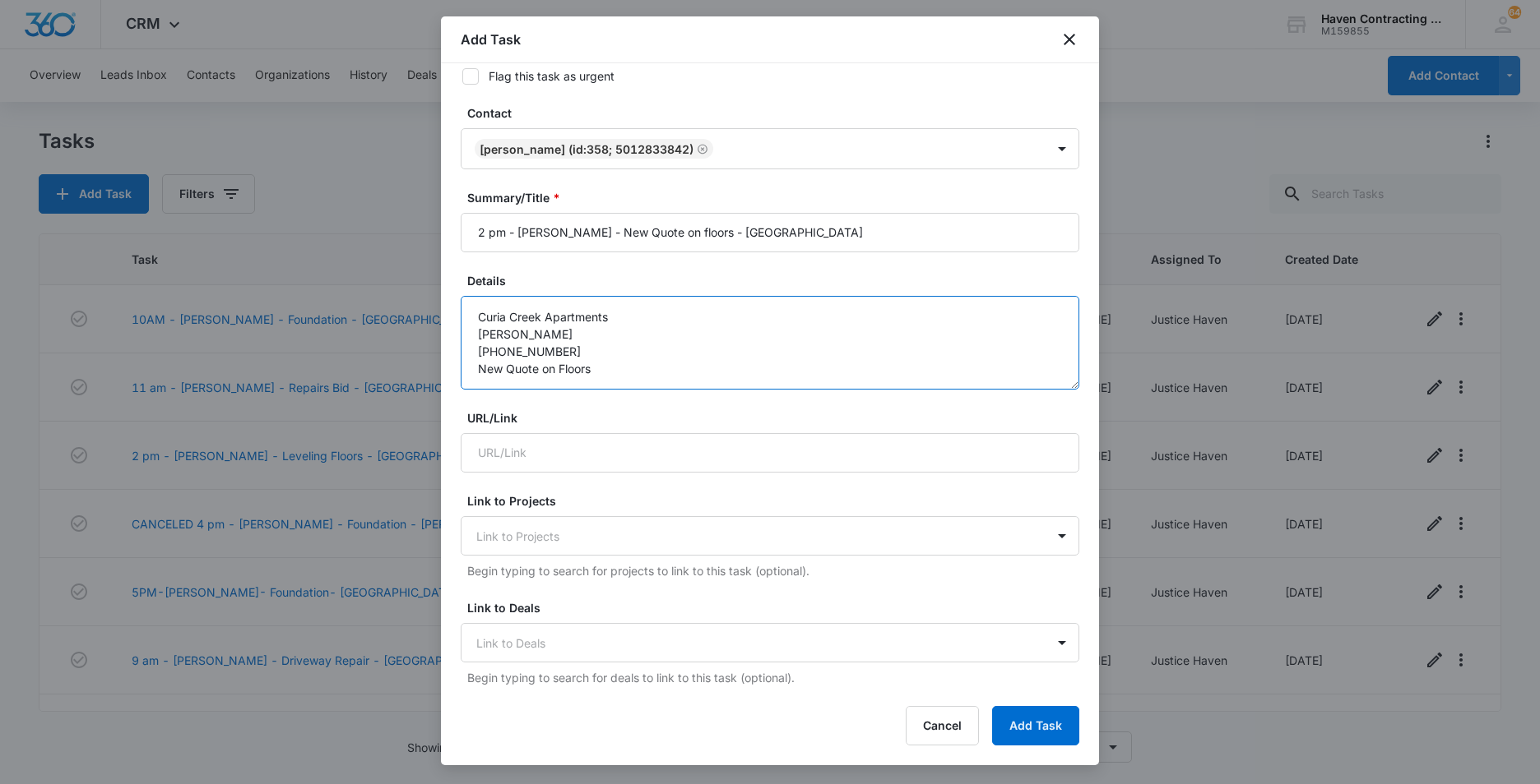
scroll to position [328, 0]
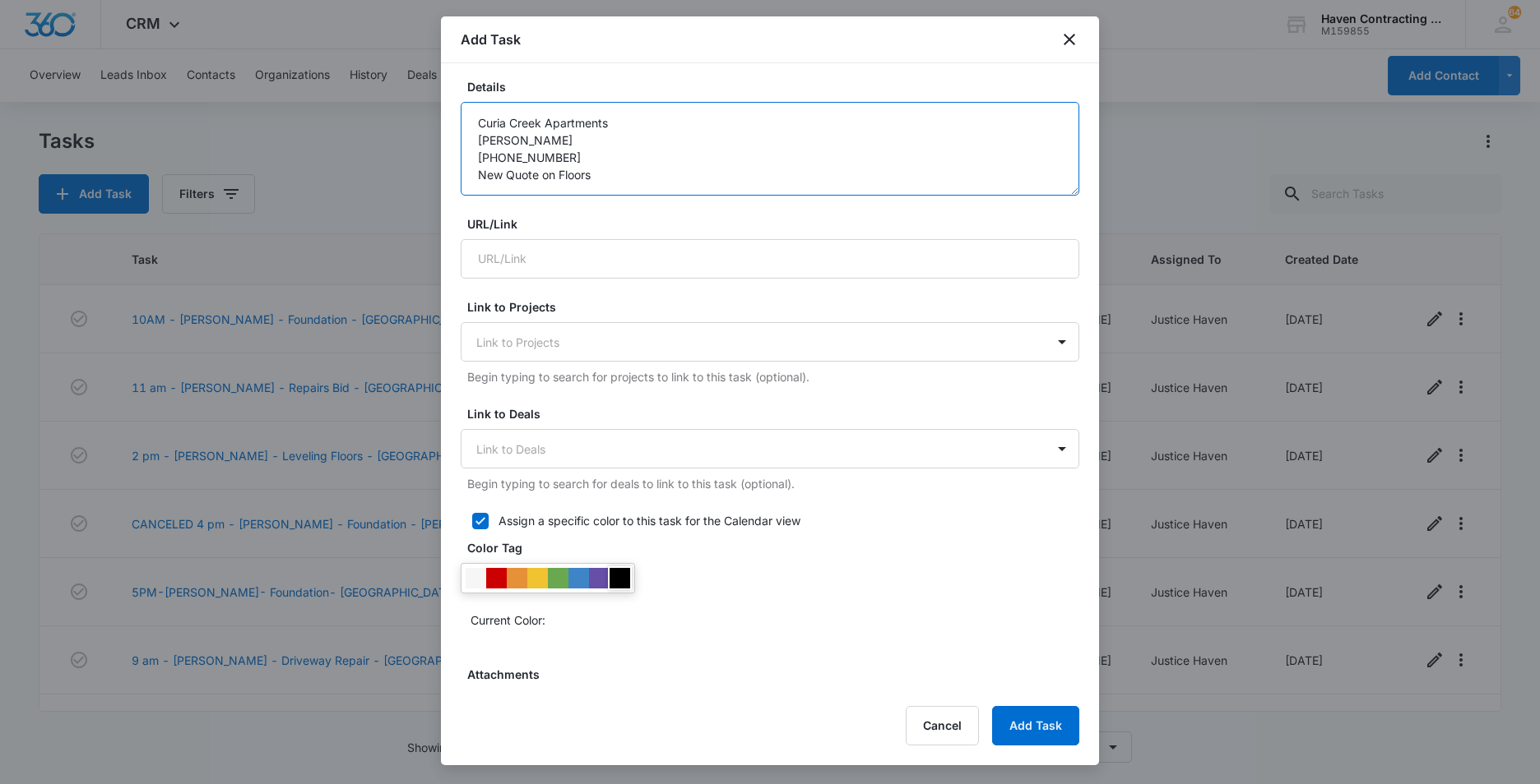
type textarea "Curia Creek Apartments [PERSON_NAME] [PHONE_NUMBER] New Quote on Floors"
click at [619, 579] on div at bounding box center [620, 578] width 21 height 21
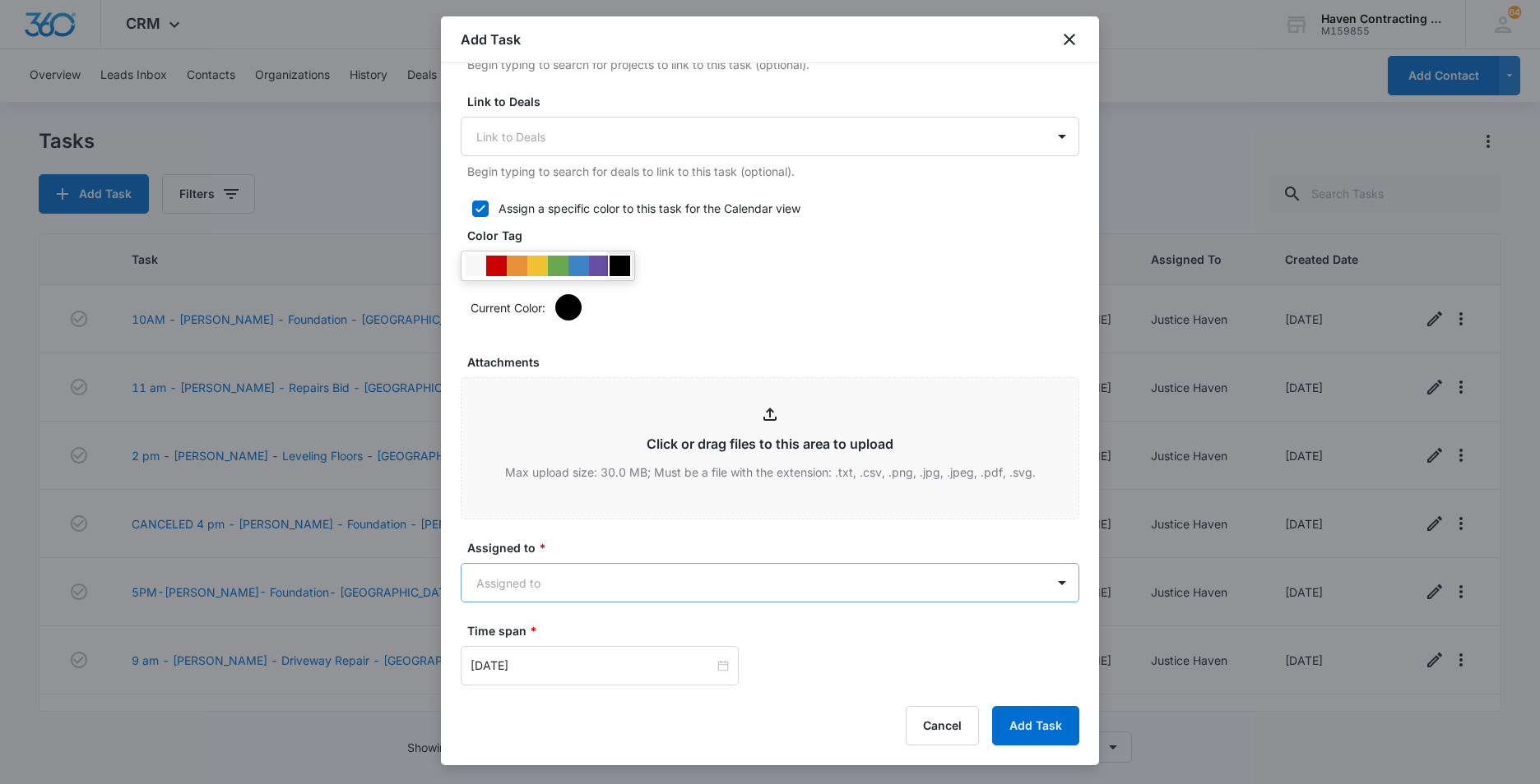
scroll to position [740, 0]
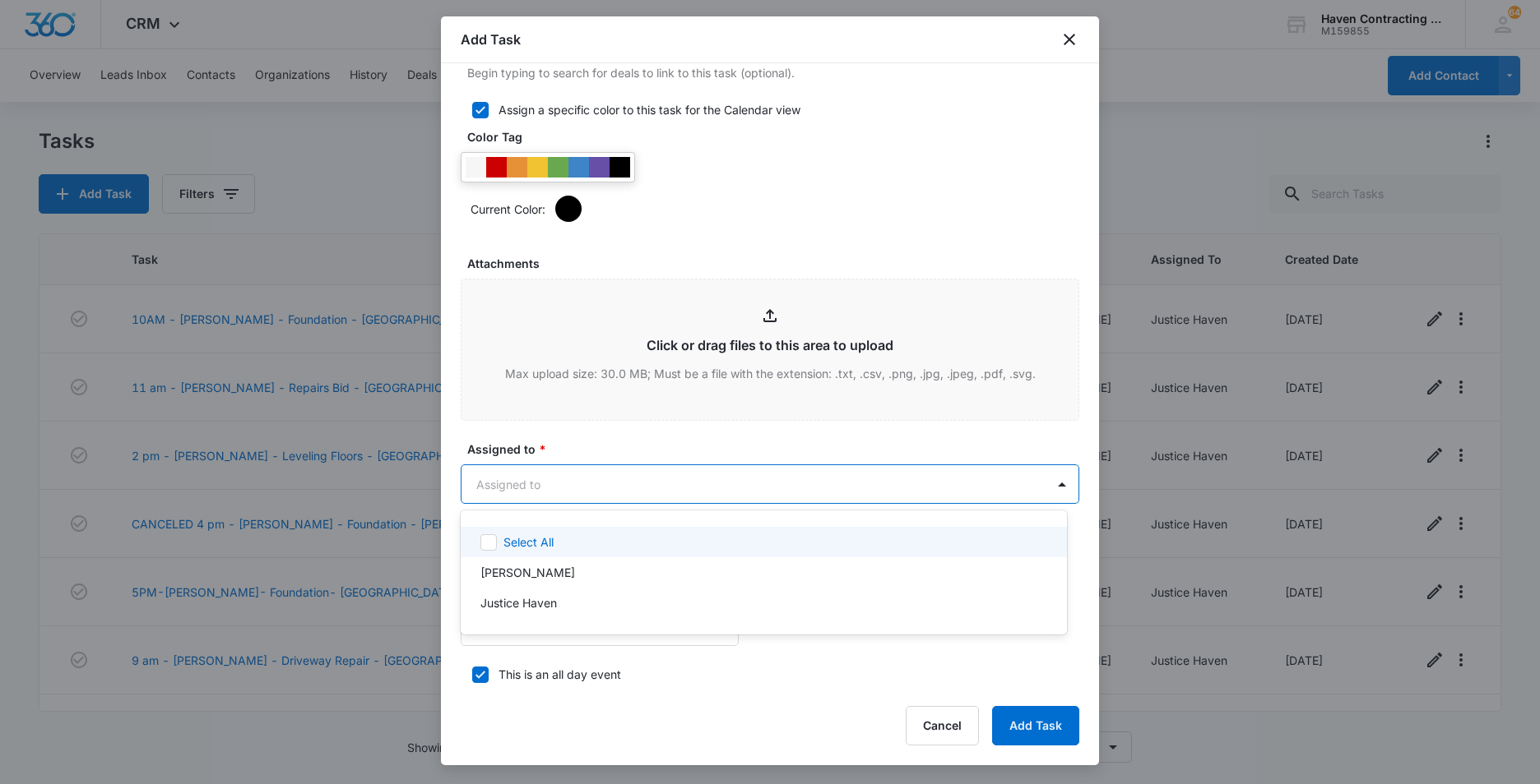
click at [490, 486] on body "CRM Apps Reputation Websites Forms CRM Email Social Ads Intelligence Brand Sett…" at bounding box center [770, 392] width 1540 height 784
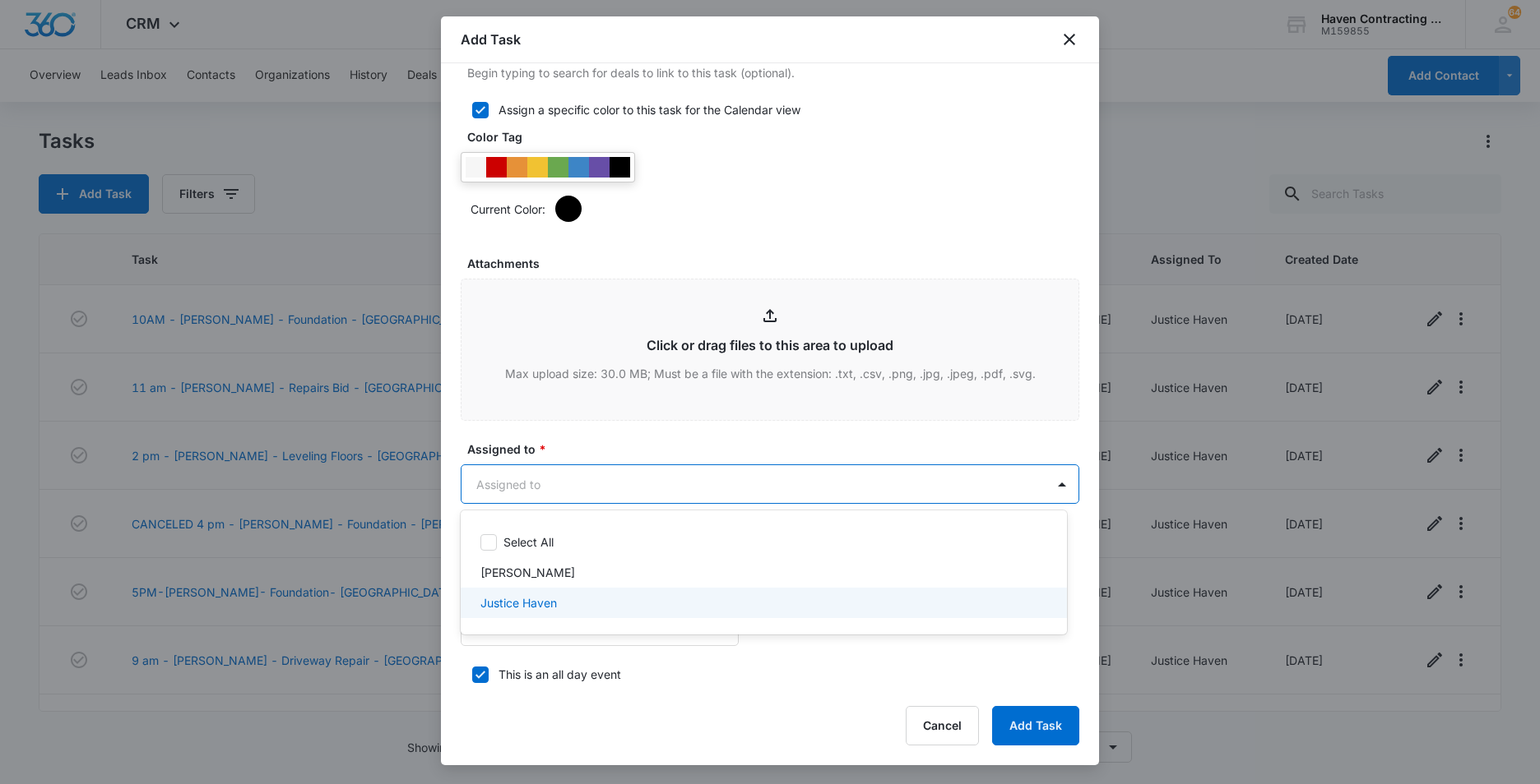
click at [501, 605] on p "Justice Haven" at bounding box center [519, 603] width 77 height 17
click at [449, 656] on div at bounding box center [770, 392] width 1540 height 784
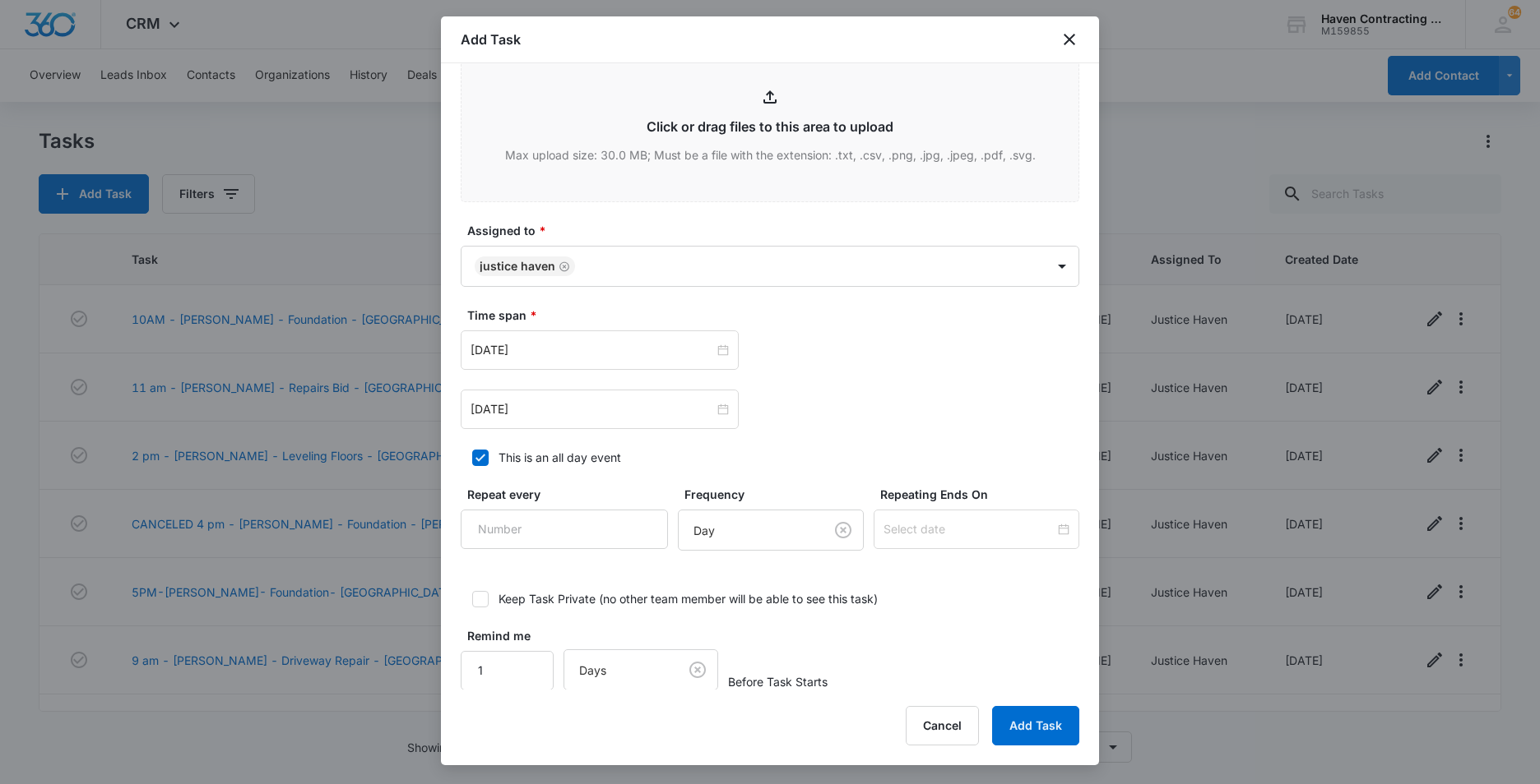
scroll to position [979, 0]
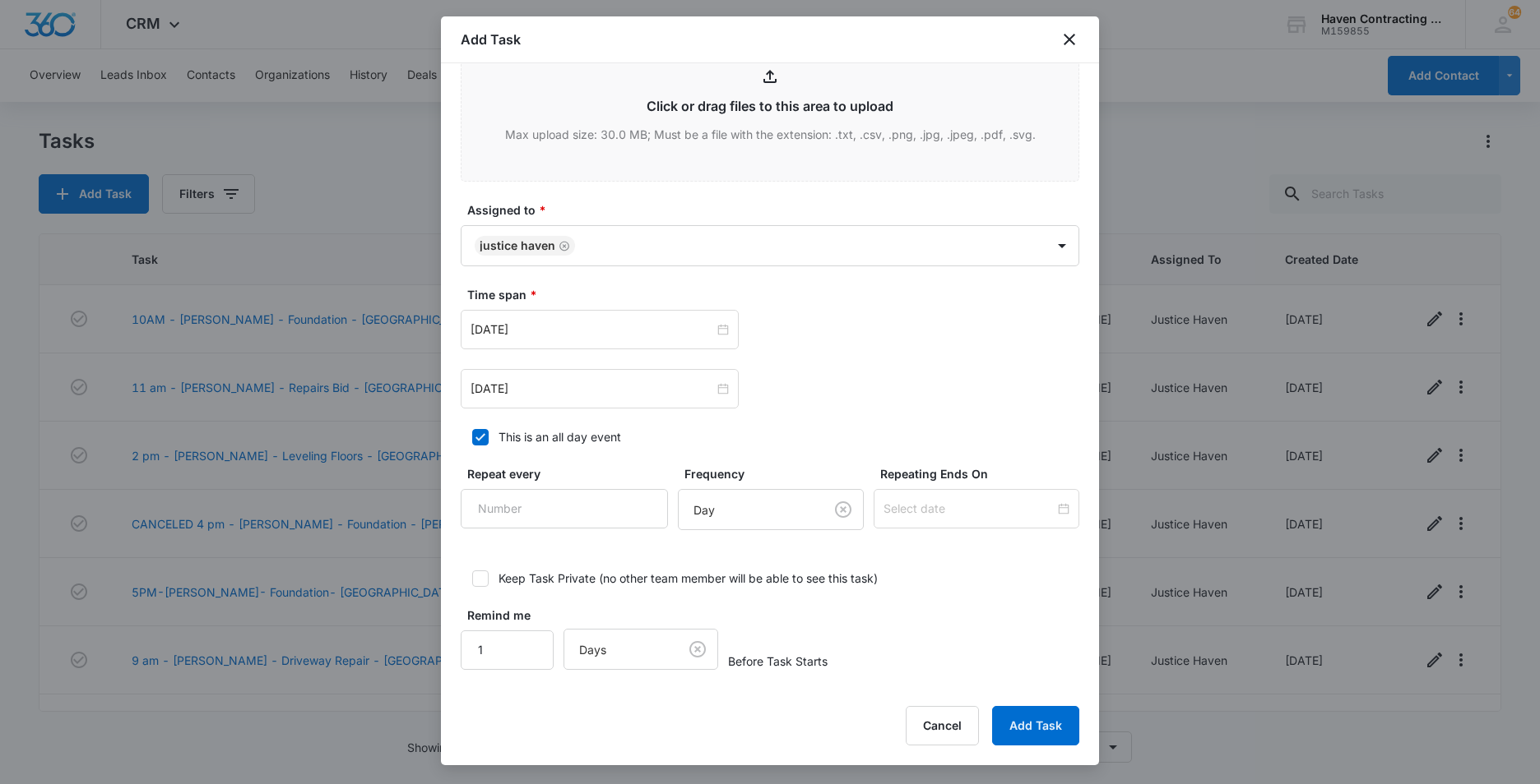
click at [479, 436] on icon at bounding box center [480, 437] width 15 height 15
click at [472, 436] on input "This is an all day event" at bounding box center [465, 436] width 11 height 11
checkbox input "false"
click at [572, 327] on input "[DATE]" at bounding box center [592, 329] width 243 height 18
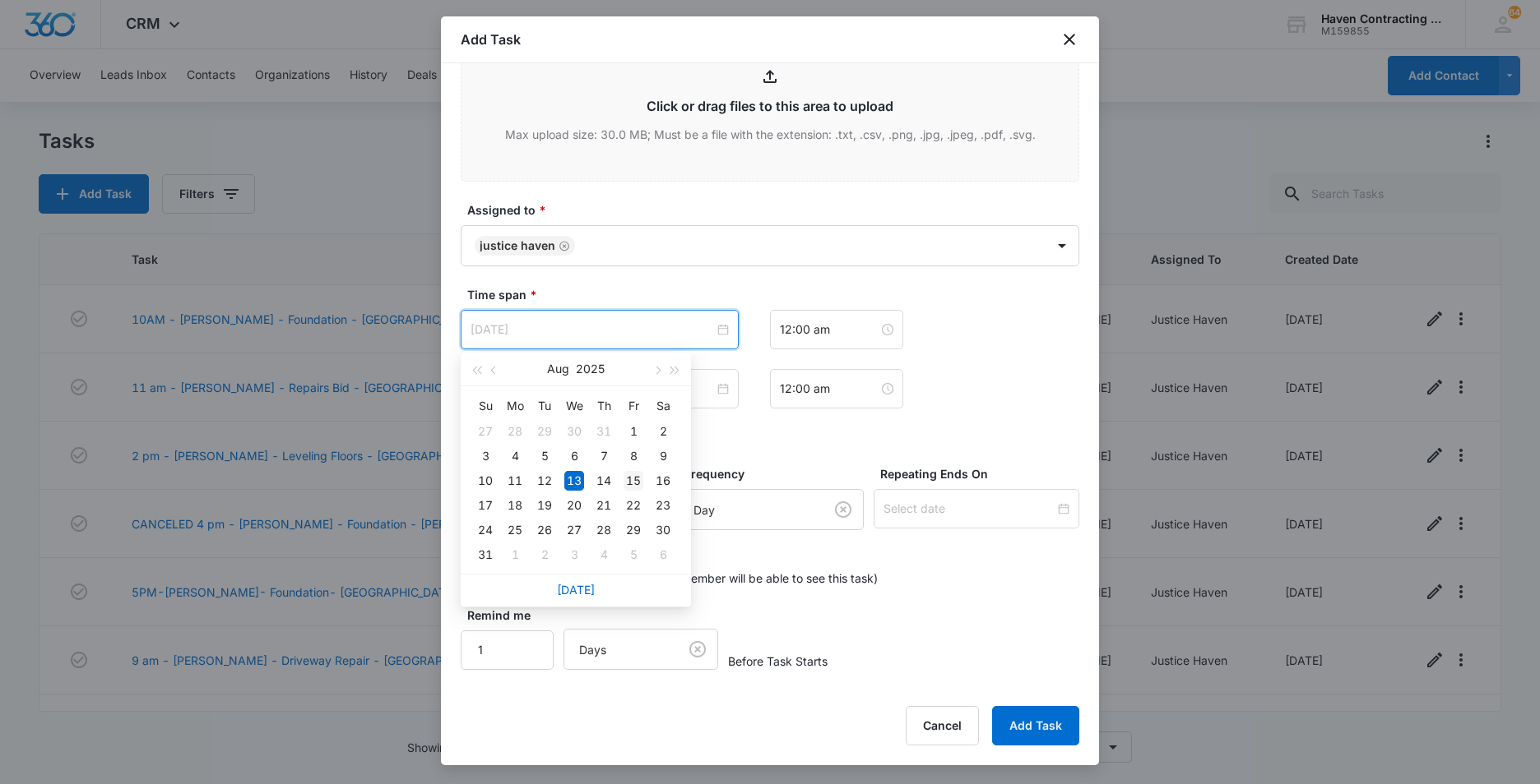
type input "[DATE]"
click at [634, 483] on div "15" at bounding box center [633, 481] width 20 height 20
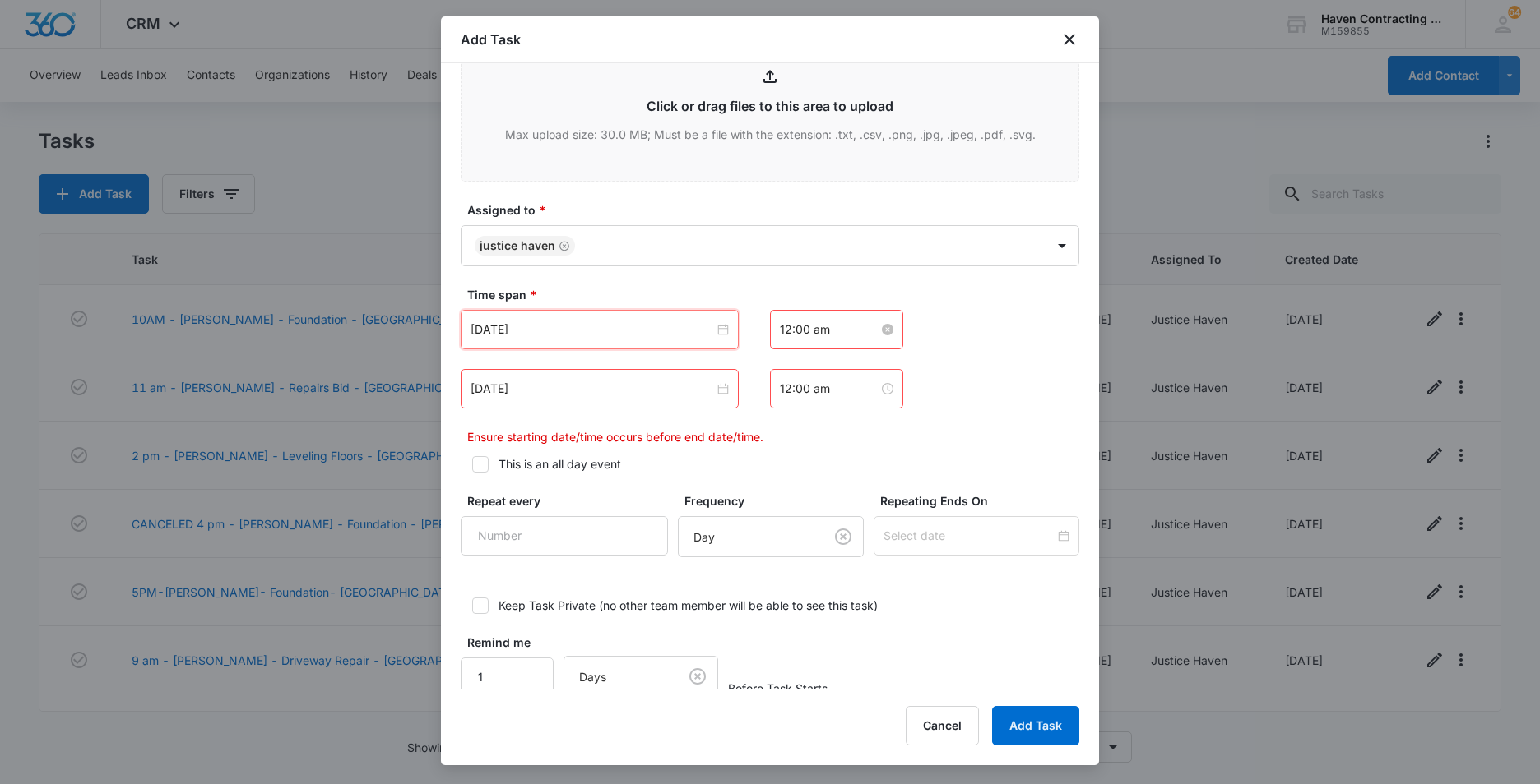
click at [826, 332] on input "12:00 am" at bounding box center [829, 329] width 98 height 18
click at [782, 415] on div "02" at bounding box center [786, 413] width 46 height 23
click at [874, 389] on div "PM" at bounding box center [879, 390] width 45 height 23
type input "2:00 pm"
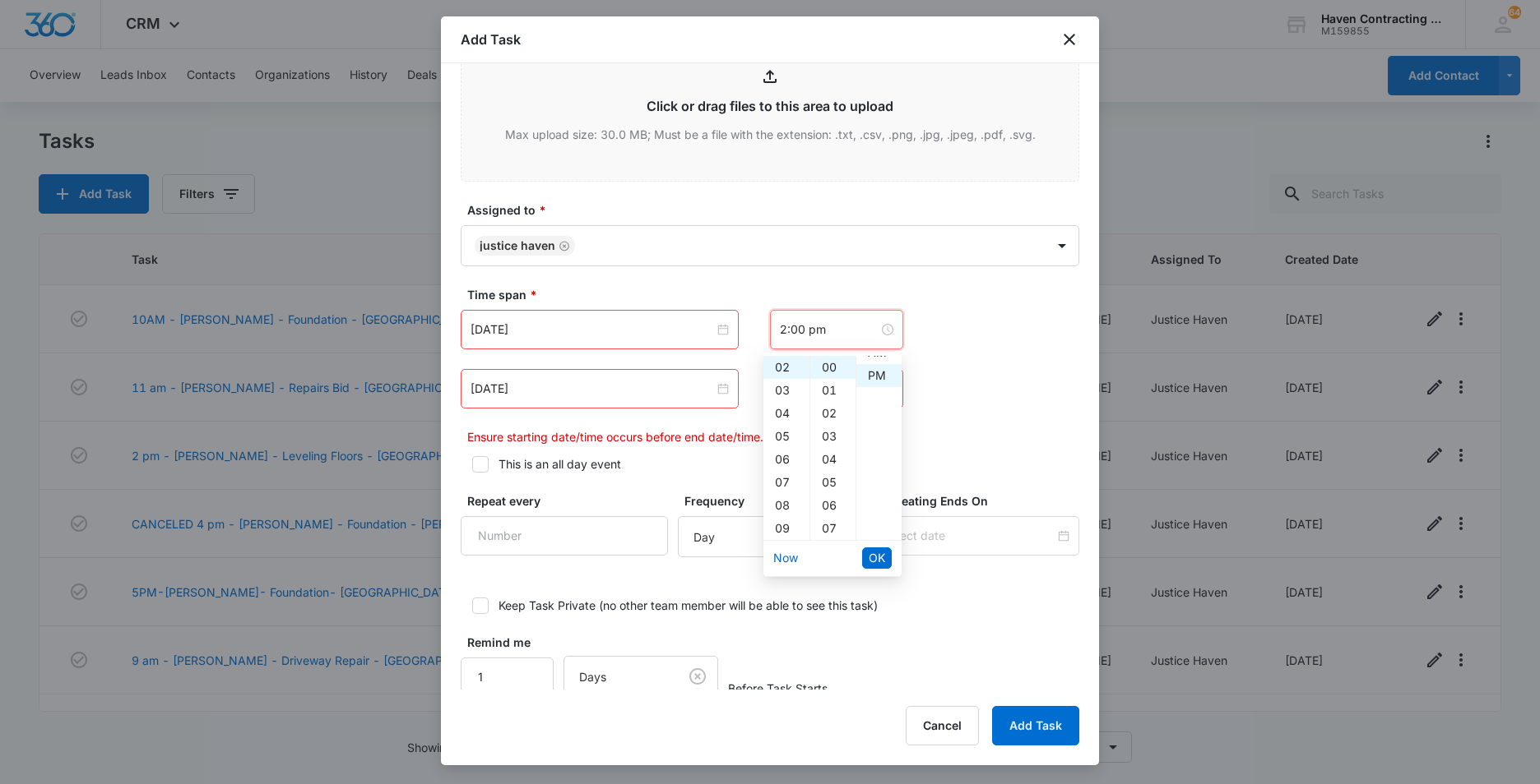
scroll to position [23, 0]
click at [879, 560] on span "OK" at bounding box center [877, 558] width 17 height 18
click at [571, 393] on input "[DATE]" at bounding box center [592, 389] width 243 height 18
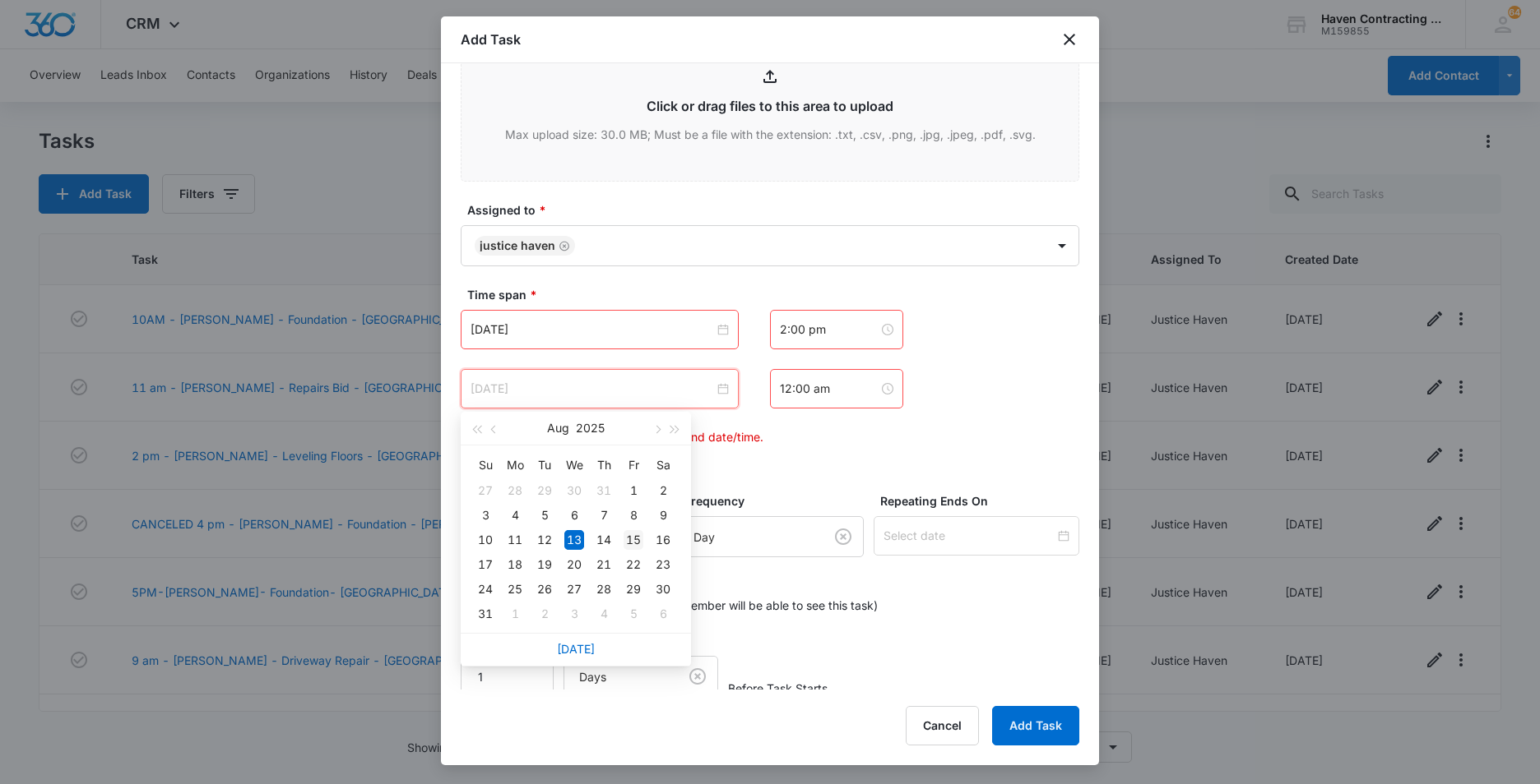
type input "[DATE]"
click at [635, 541] on div "15" at bounding box center [633, 540] width 20 height 20
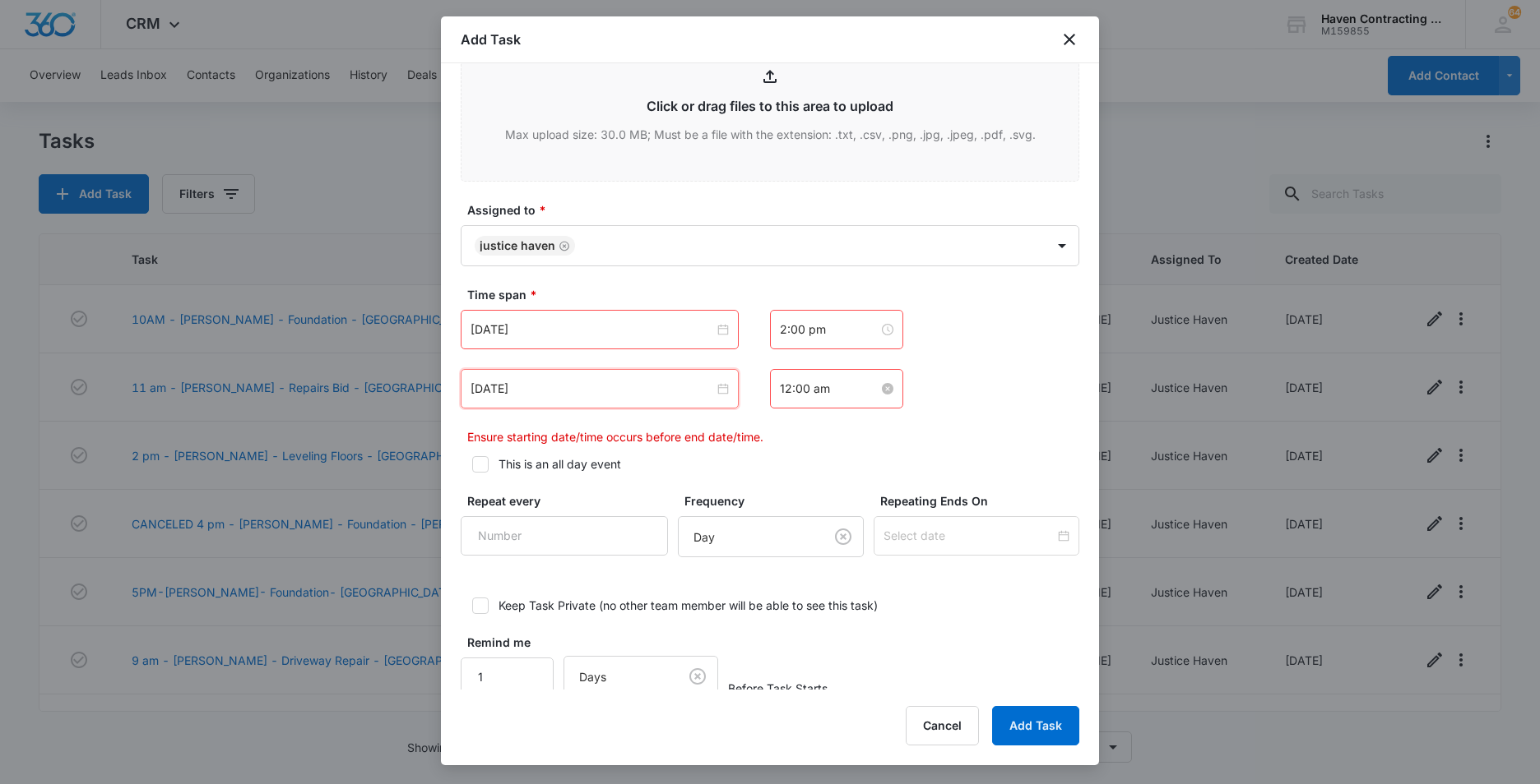
click at [825, 390] on input "12:00 am" at bounding box center [829, 389] width 98 height 18
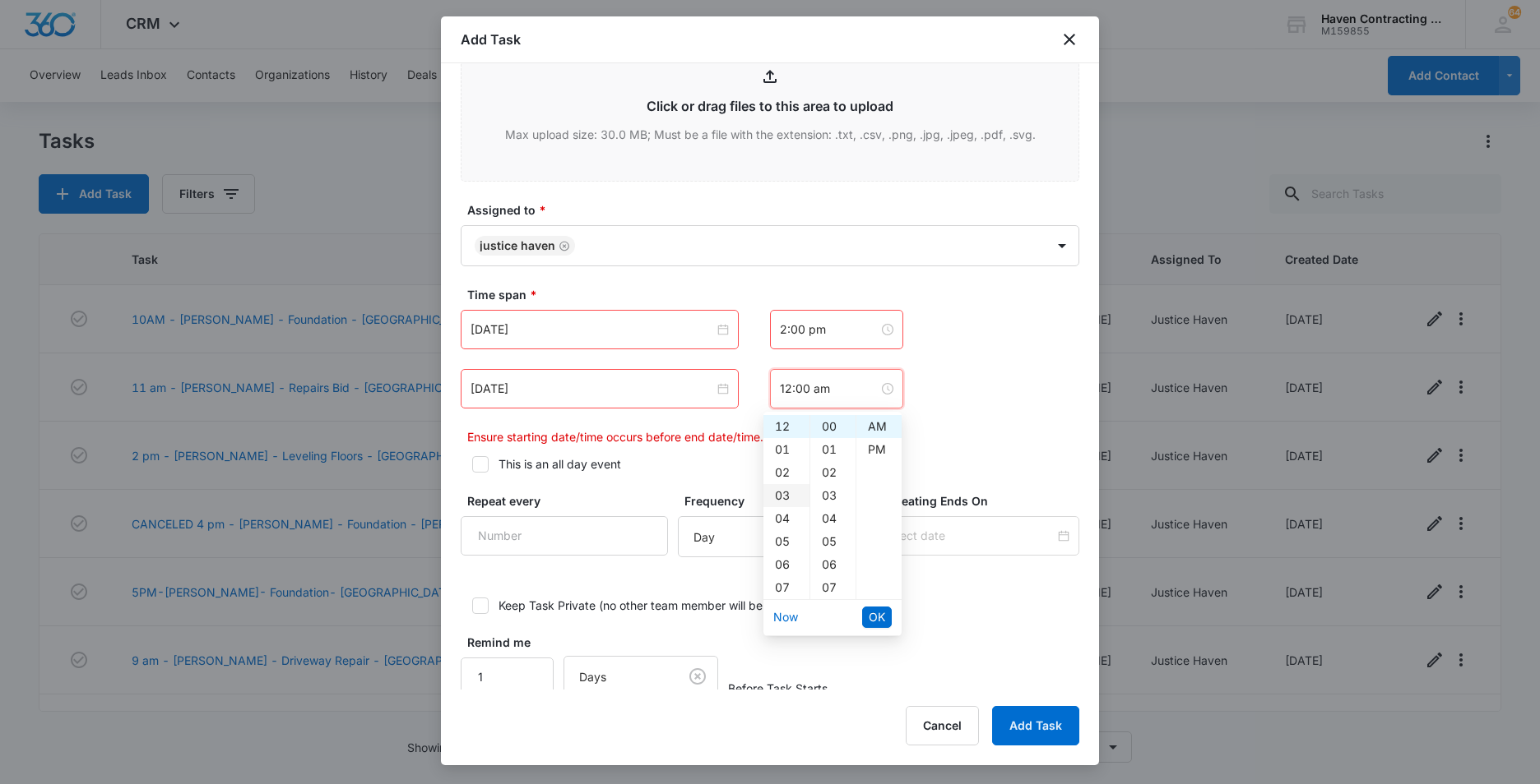
click at [782, 498] on div "03" at bounding box center [786, 496] width 46 height 23
click at [874, 443] on div "PM" at bounding box center [879, 449] width 45 height 23
type input "3:00 pm"
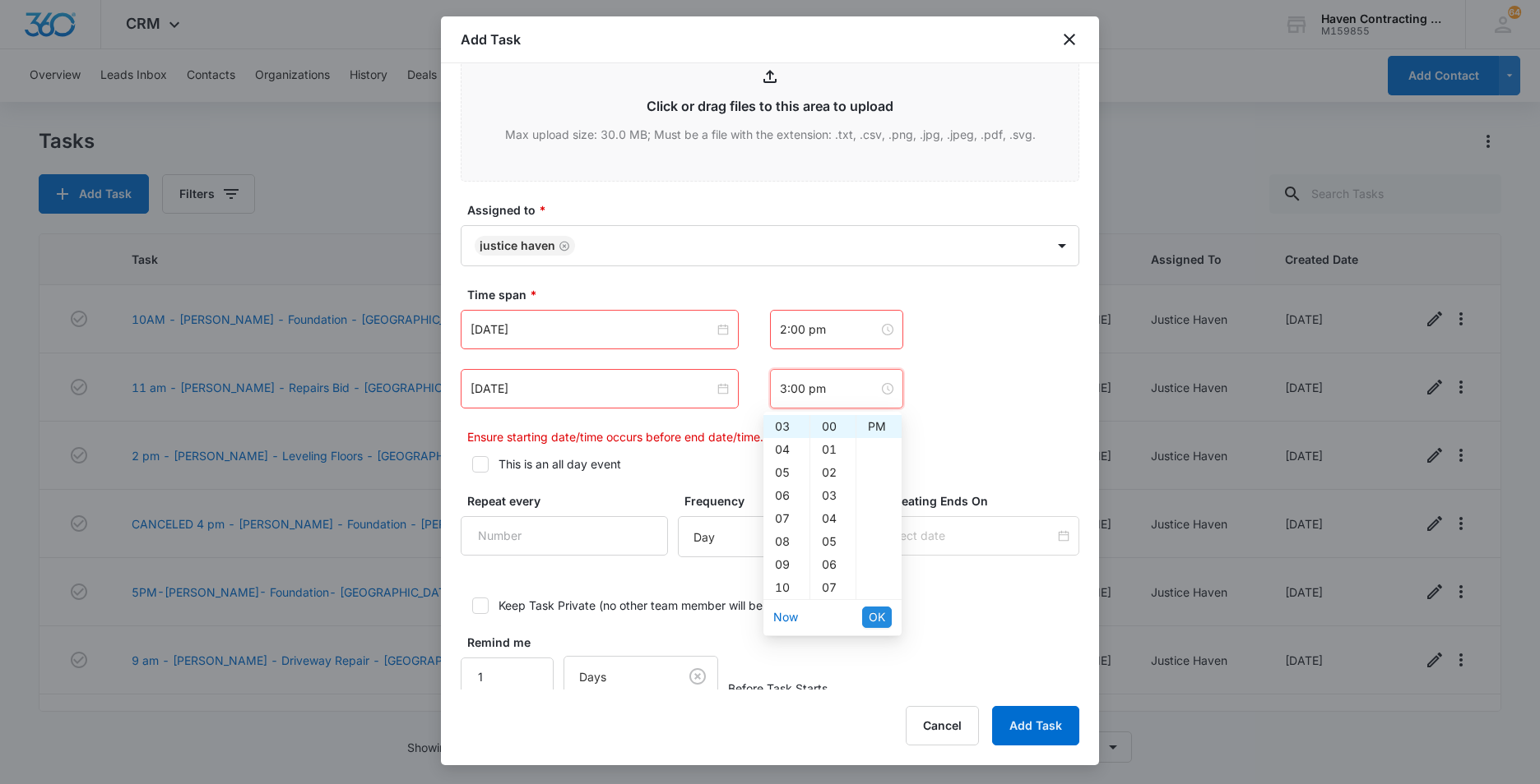
click at [869, 621] on span "OK" at bounding box center [877, 617] width 17 height 18
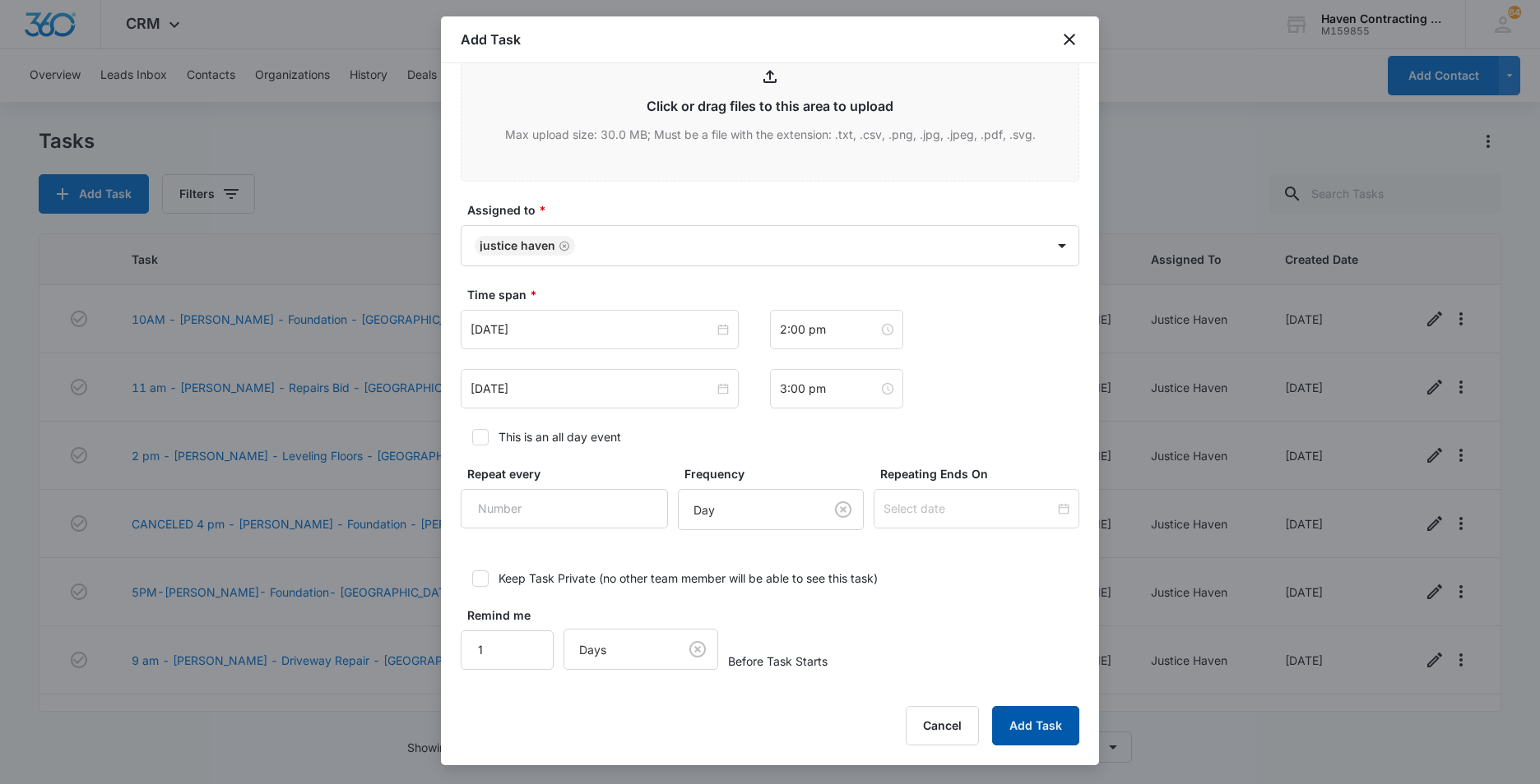
click at [1017, 730] on button "Add Task" at bounding box center [1035, 726] width 87 height 39
